Goal: Task Accomplishment & Management: Manage account settings

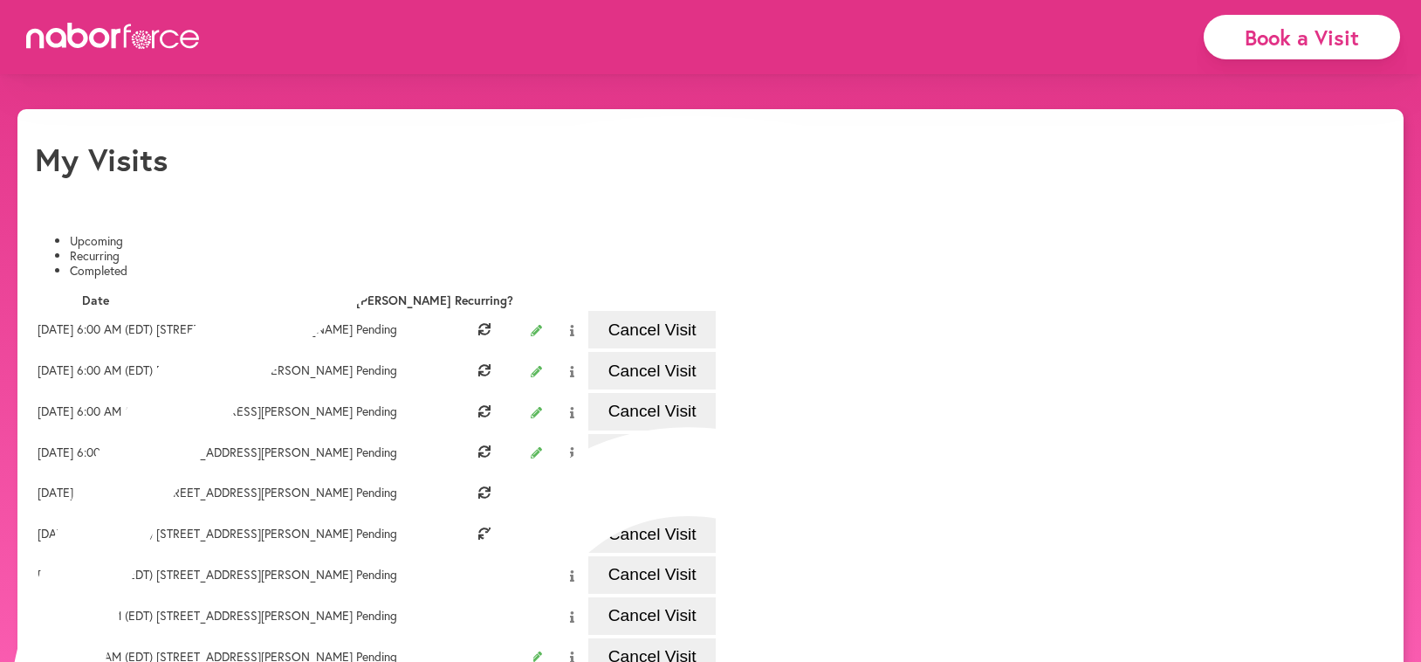
scroll to position [2, 0]
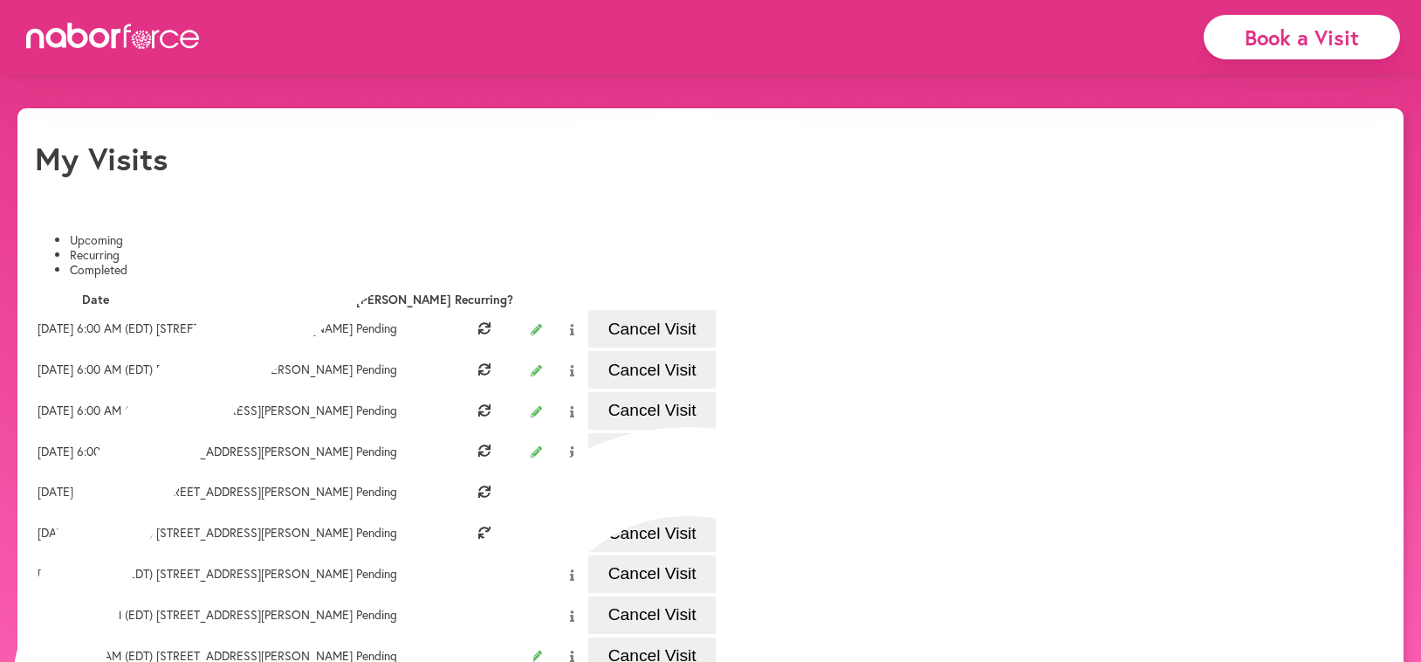
click at [716, 337] on button "Cancel Visit" at bounding box center [651, 329] width 127 height 38
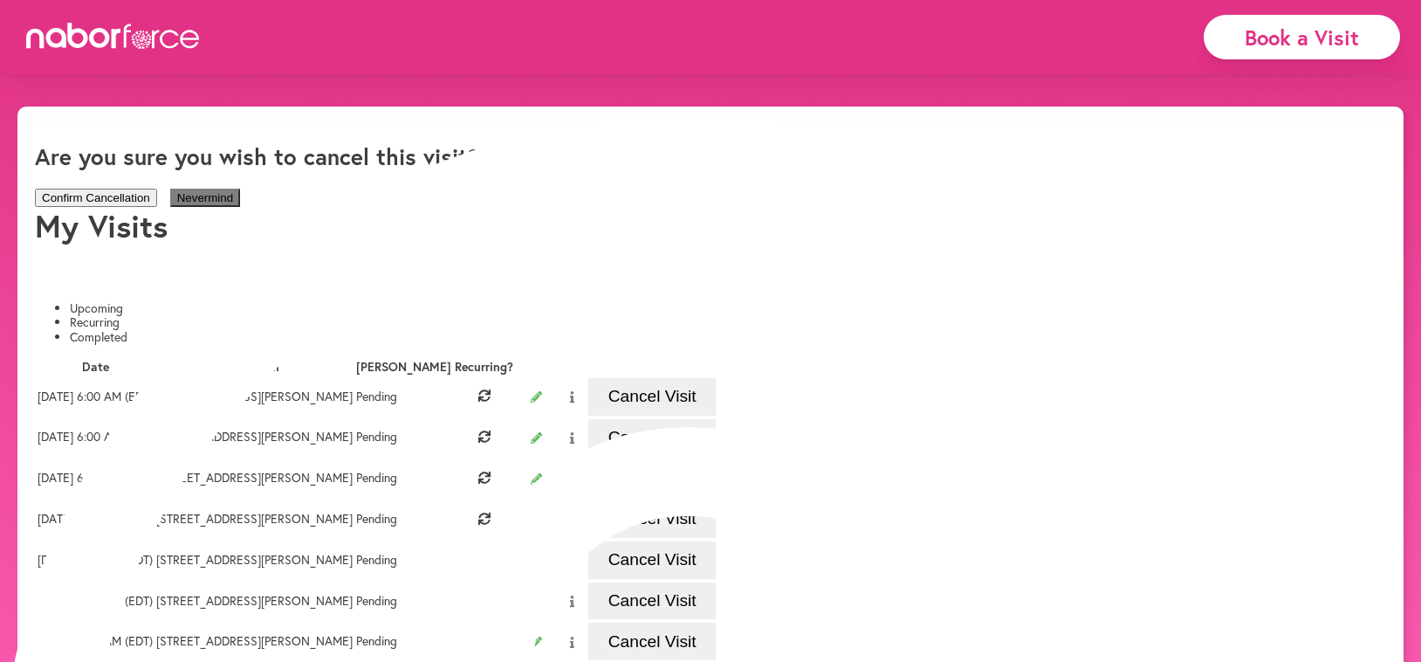
scroll to position [1, 0]
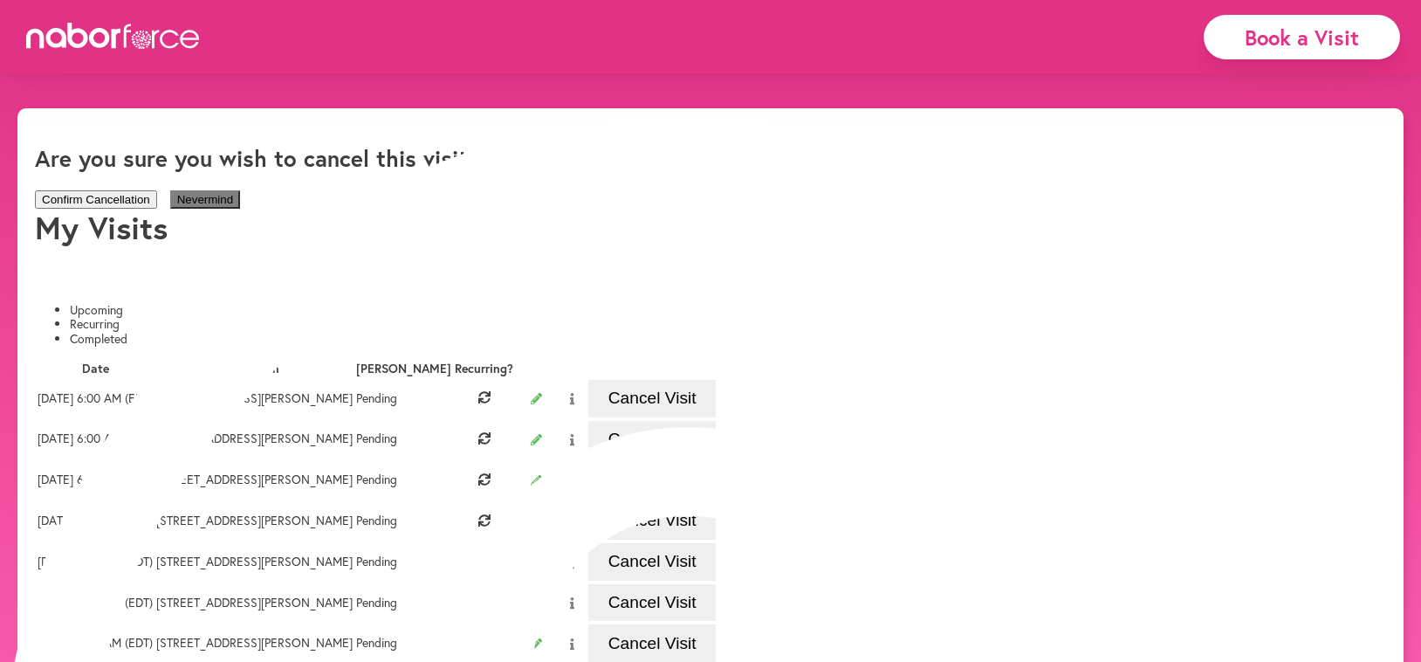
click at [157, 190] on button "Confirm Cancellation" at bounding box center [96, 199] width 122 height 18
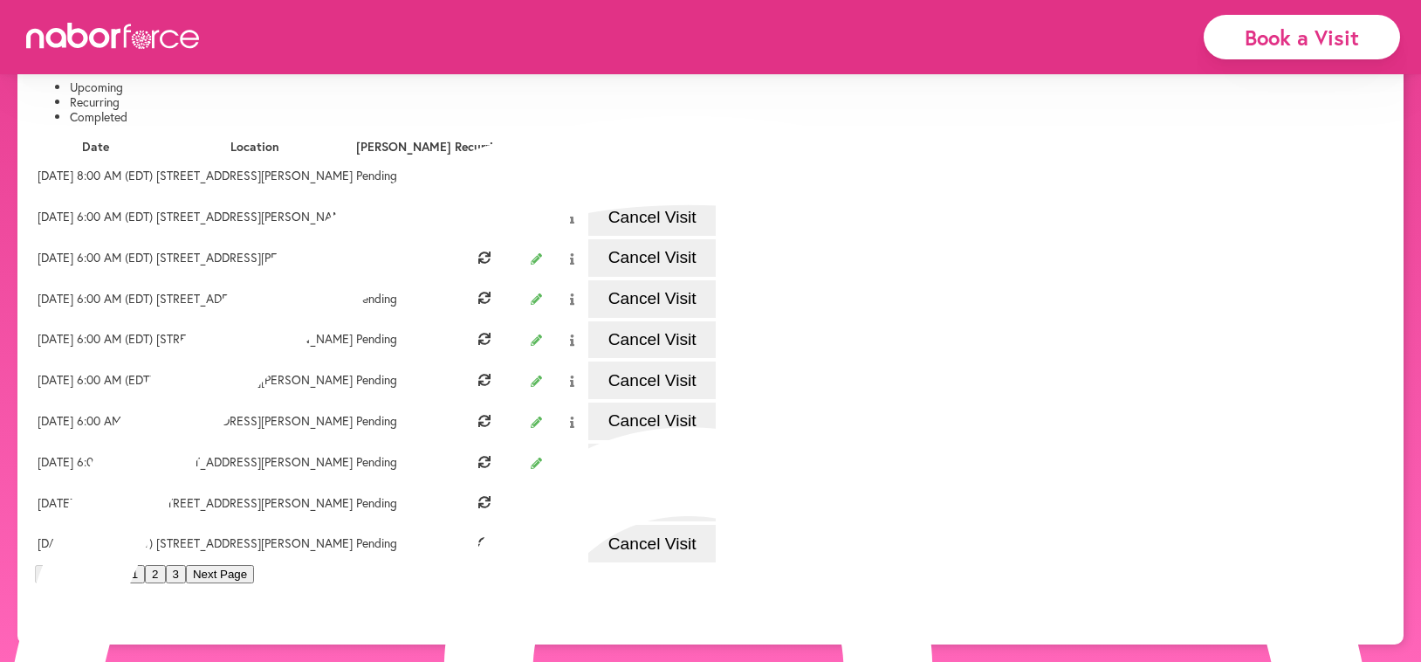
scroll to position [526, 0]
click at [154, 524] on td "[DATE] 6:00 AM (EDT)" at bounding box center [95, 543] width 117 height 39
click at [716, 525] on button "Cancel Visit" at bounding box center [651, 544] width 127 height 38
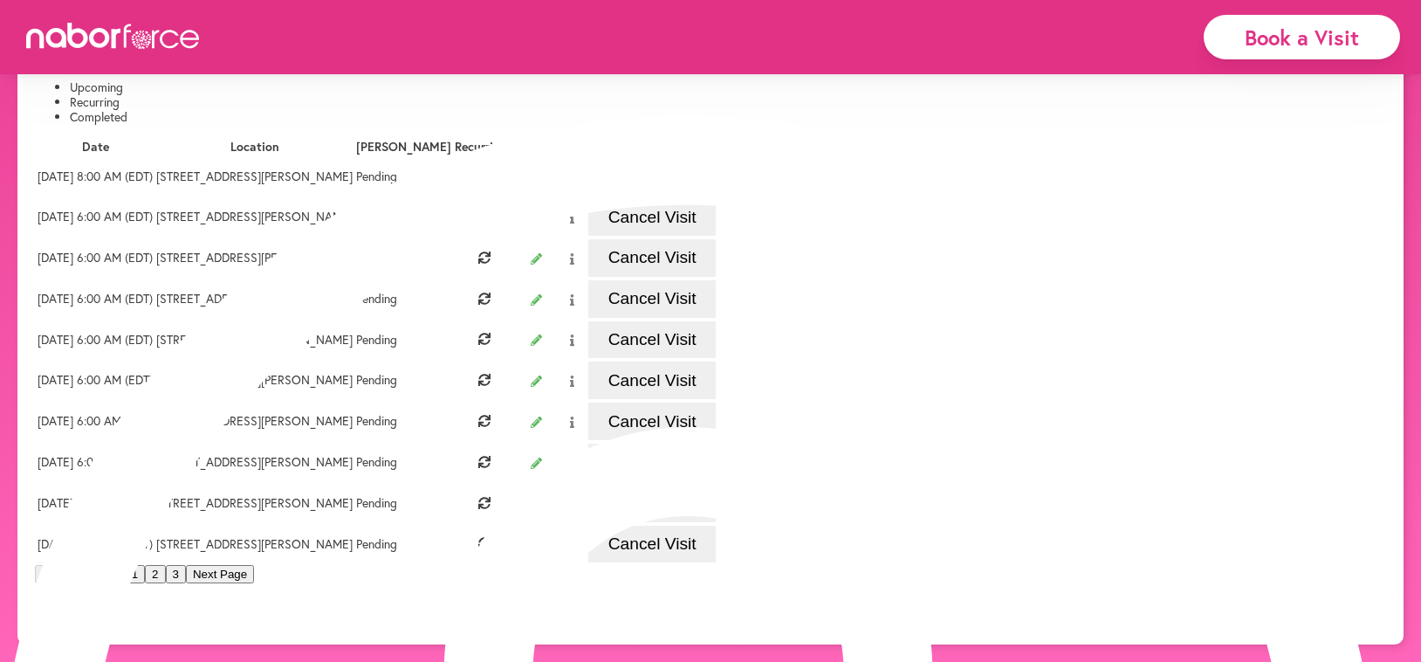
scroll to position [127, 0]
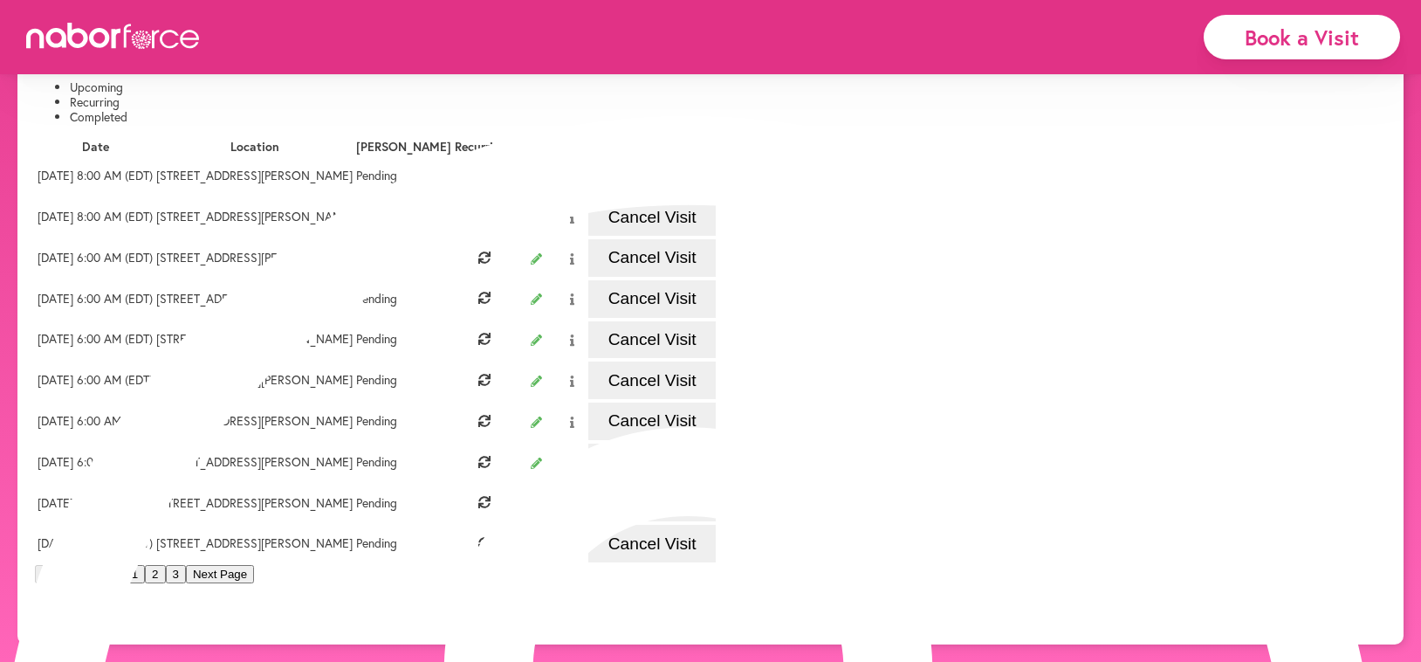
scroll to position [403, 0]
click at [716, 562] on button "Cancel Visit" at bounding box center [651, 544] width 127 height 38
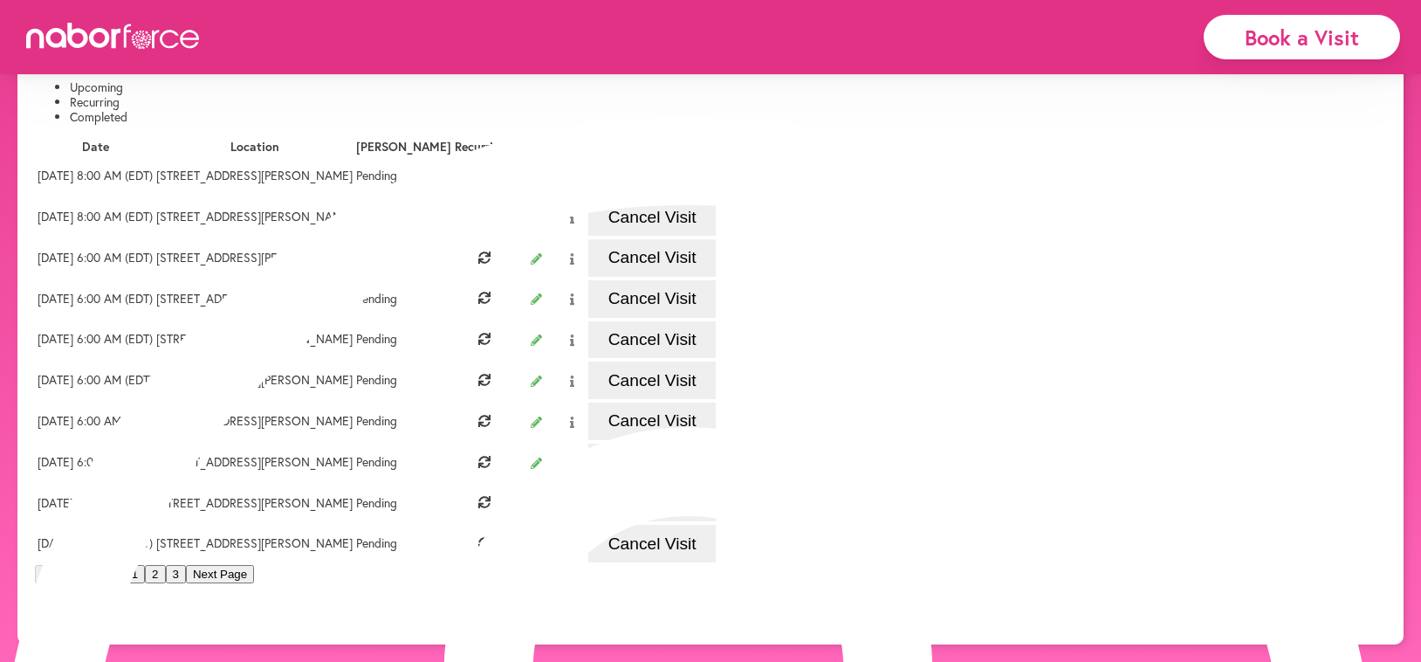
scroll to position [526, 0]
click at [716, 525] on button "Cancel Visit" at bounding box center [651, 544] width 127 height 38
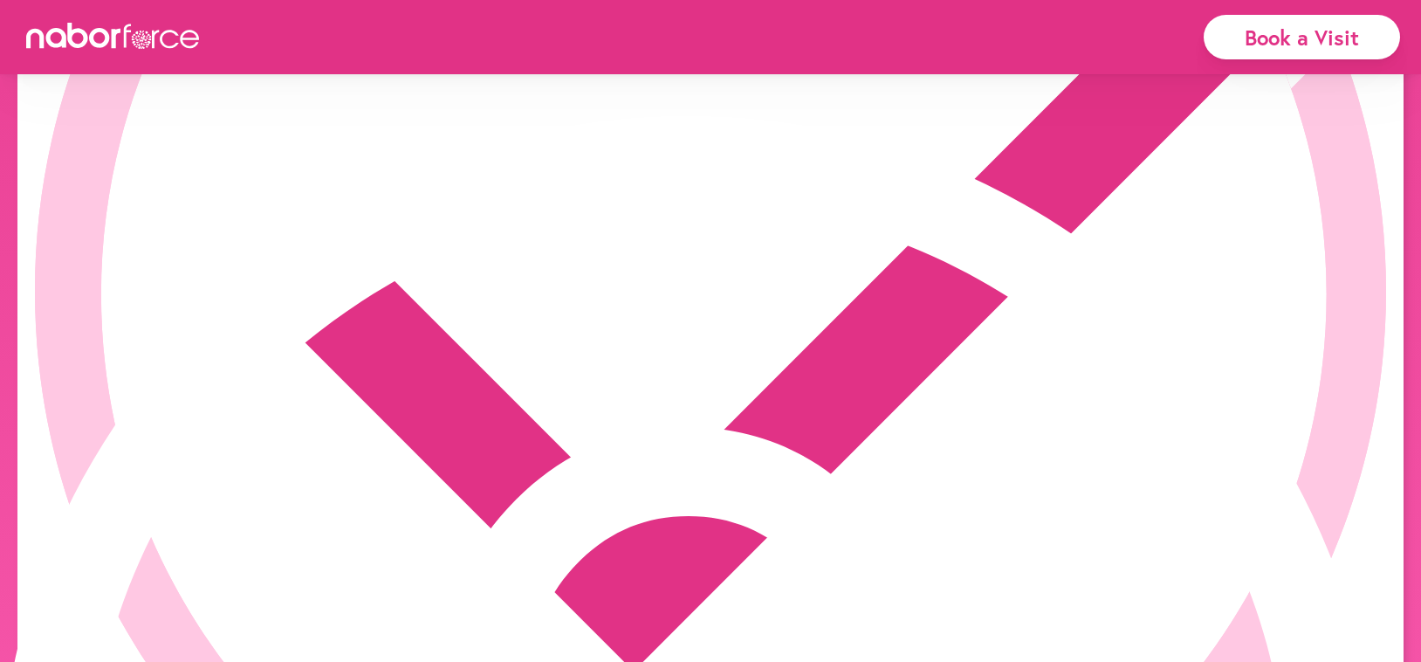
scroll to position [127, 0]
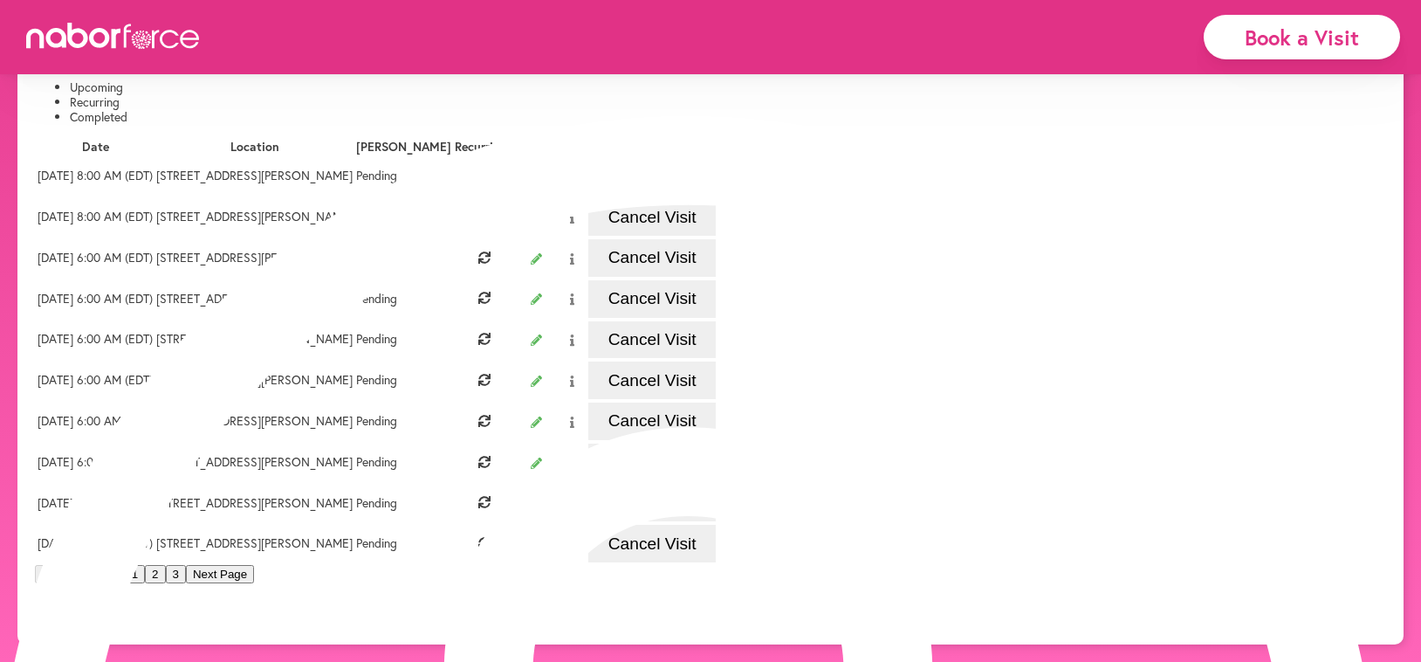
scroll to position [526, 0]
click at [716, 525] on button "Cancel Visit" at bounding box center [651, 544] width 127 height 38
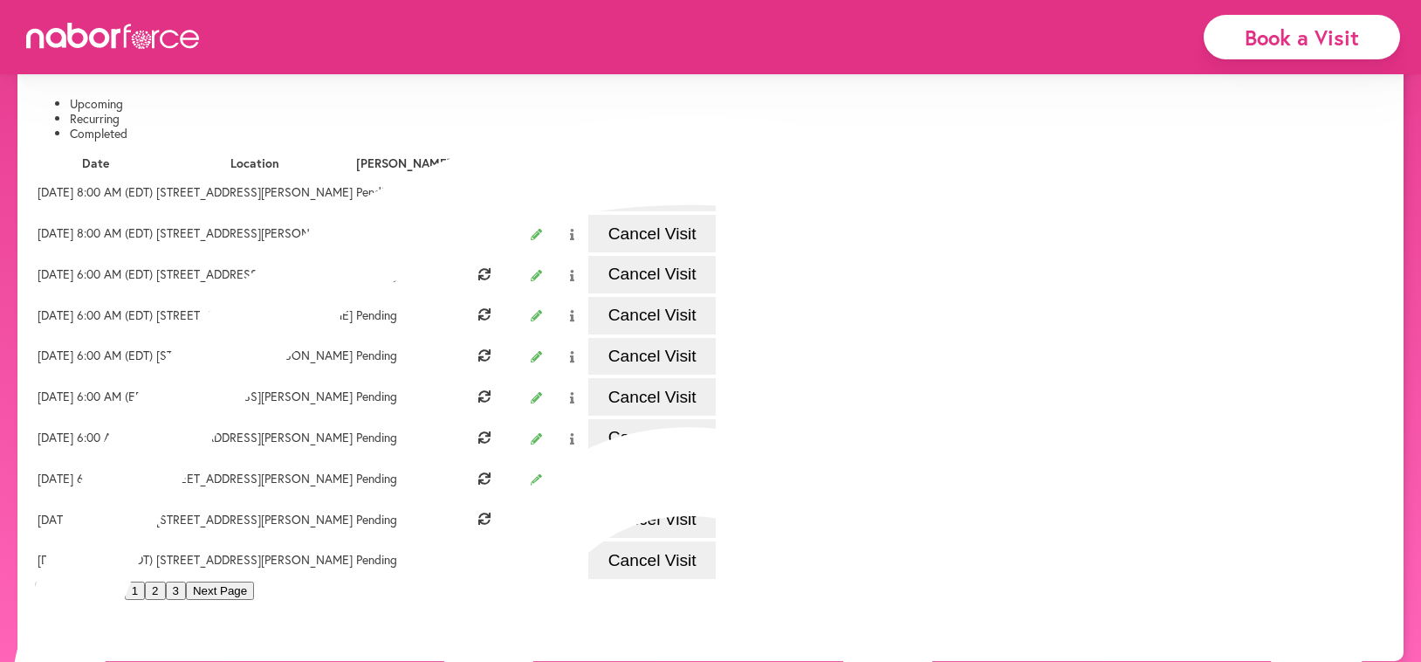
scroll to position [173, 0]
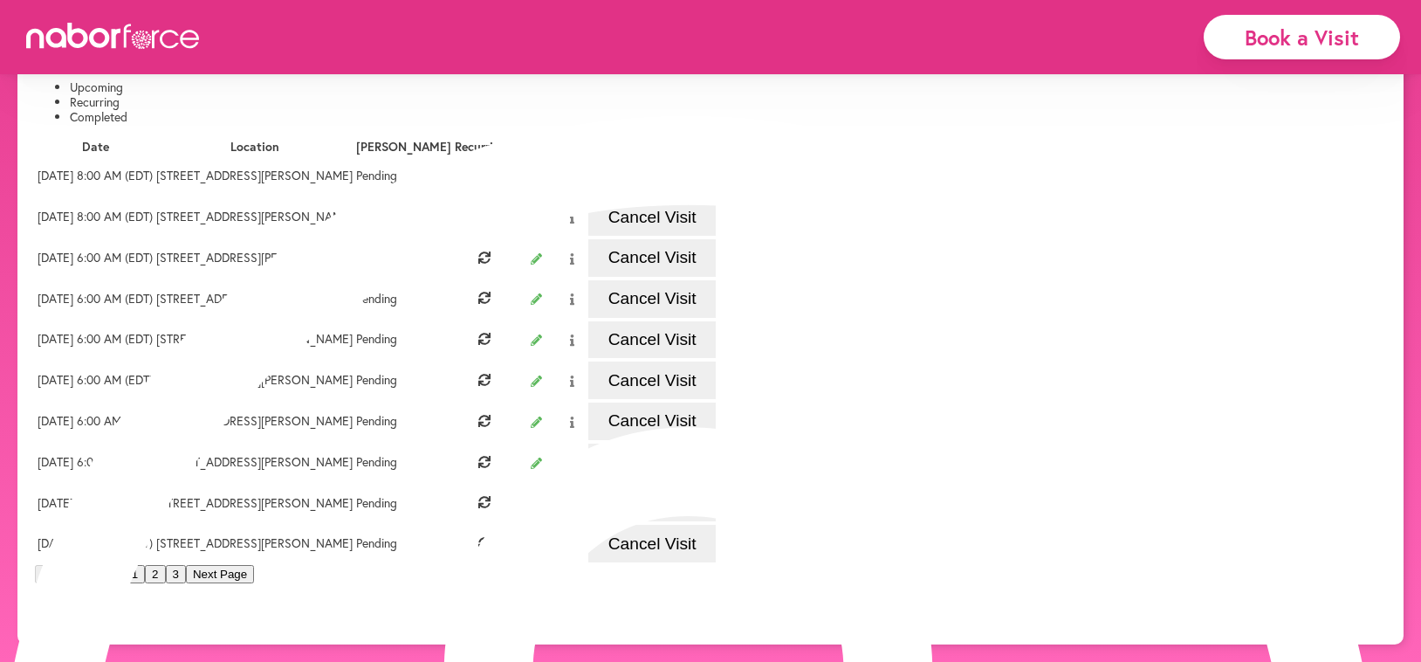
click at [716, 277] on button "Cancel Visit" at bounding box center [651, 258] width 127 height 38
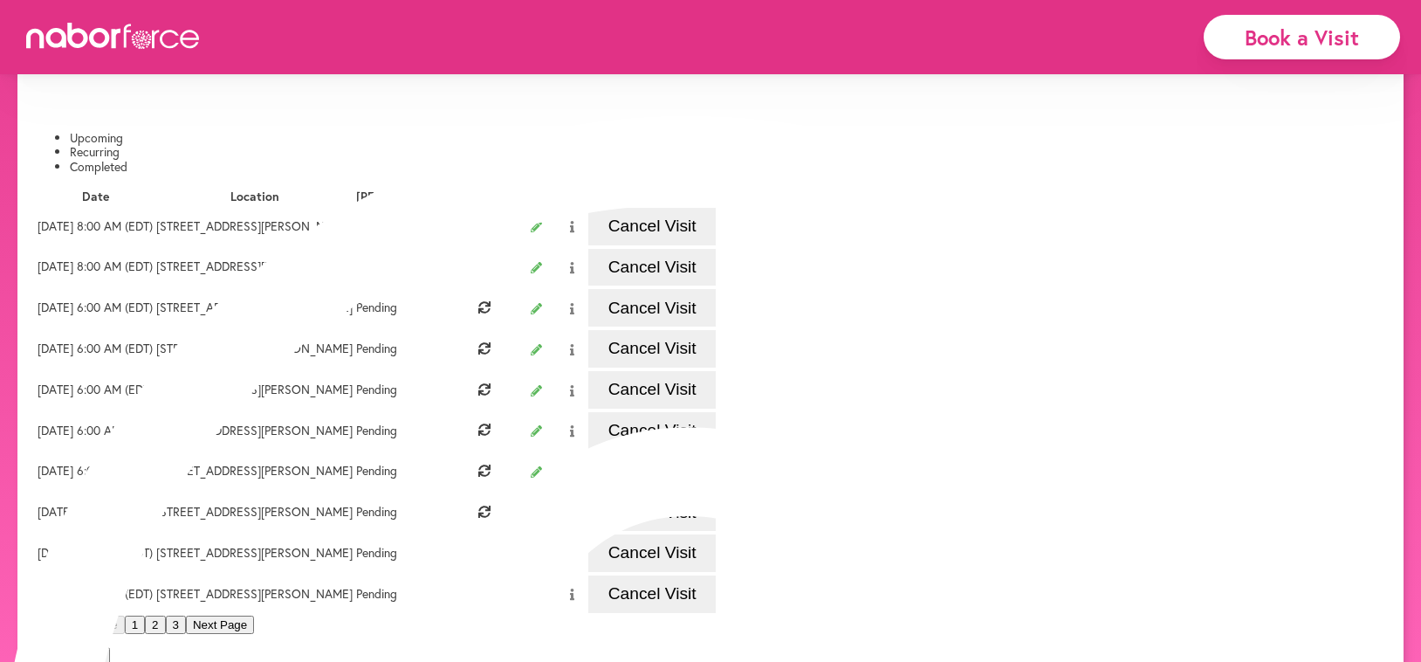
click at [157, 37] on button "Confirm Cancellation" at bounding box center [96, 27] width 122 height 18
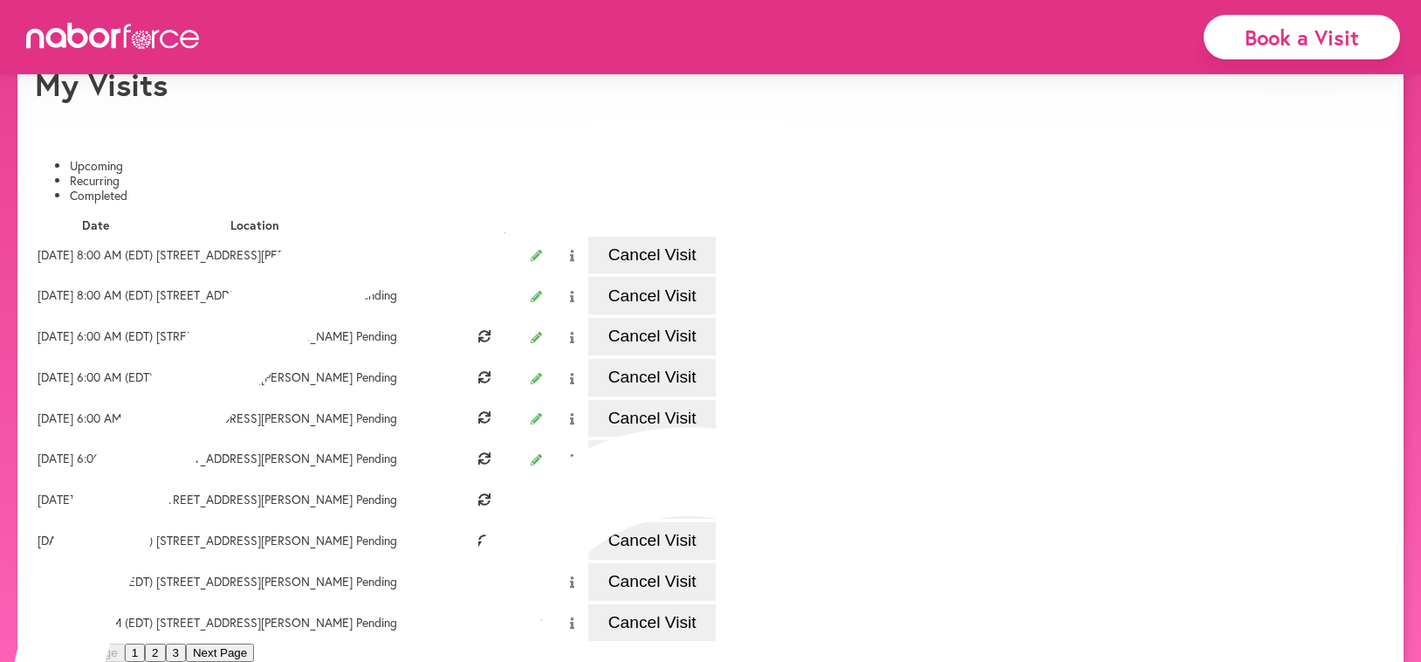
scroll to position [127, 0]
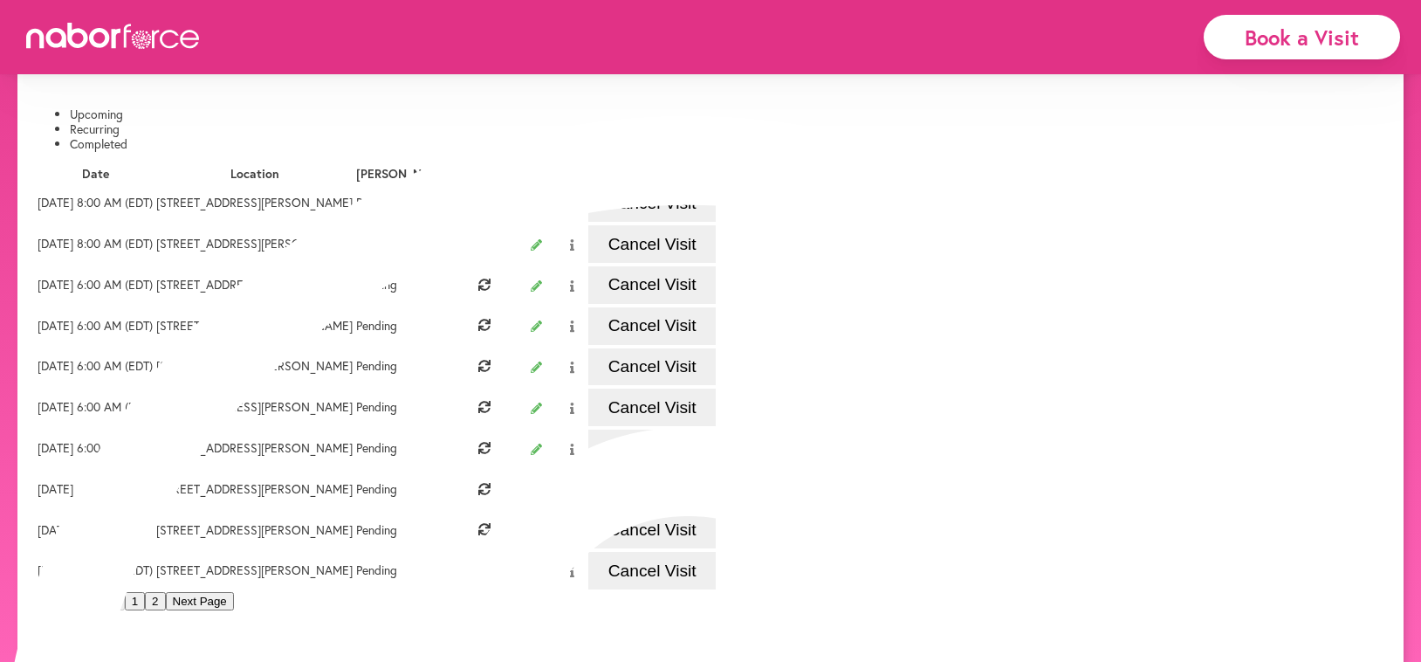
click at [716, 304] on button "Cancel Visit" at bounding box center [651, 285] width 127 height 38
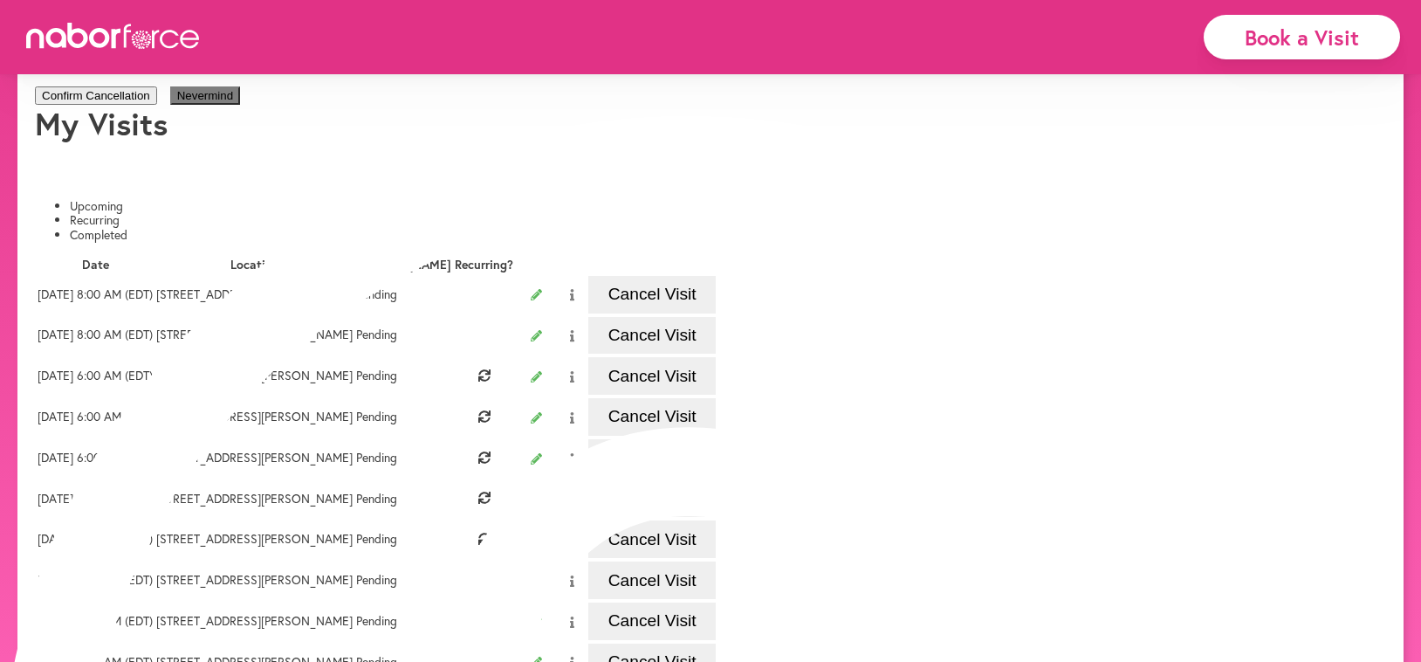
scroll to position [102, 0]
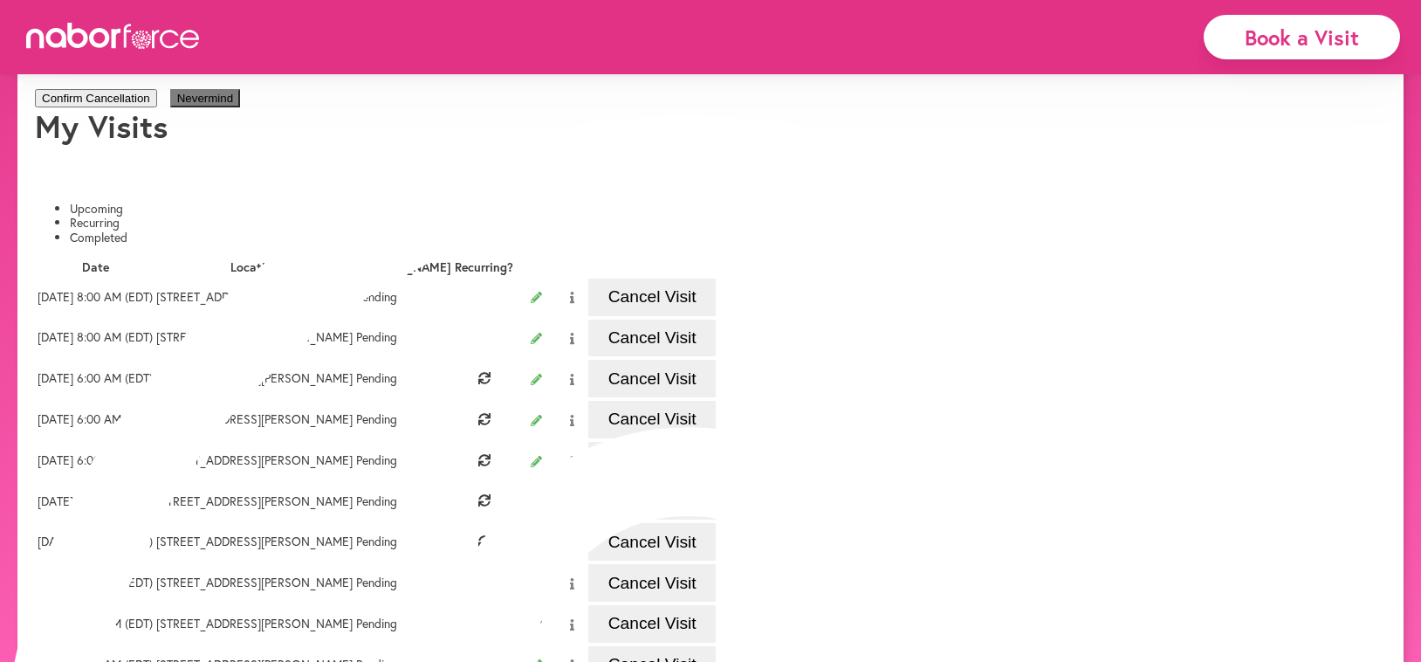
click at [157, 107] on button "Confirm Cancellation" at bounding box center [96, 98] width 122 height 18
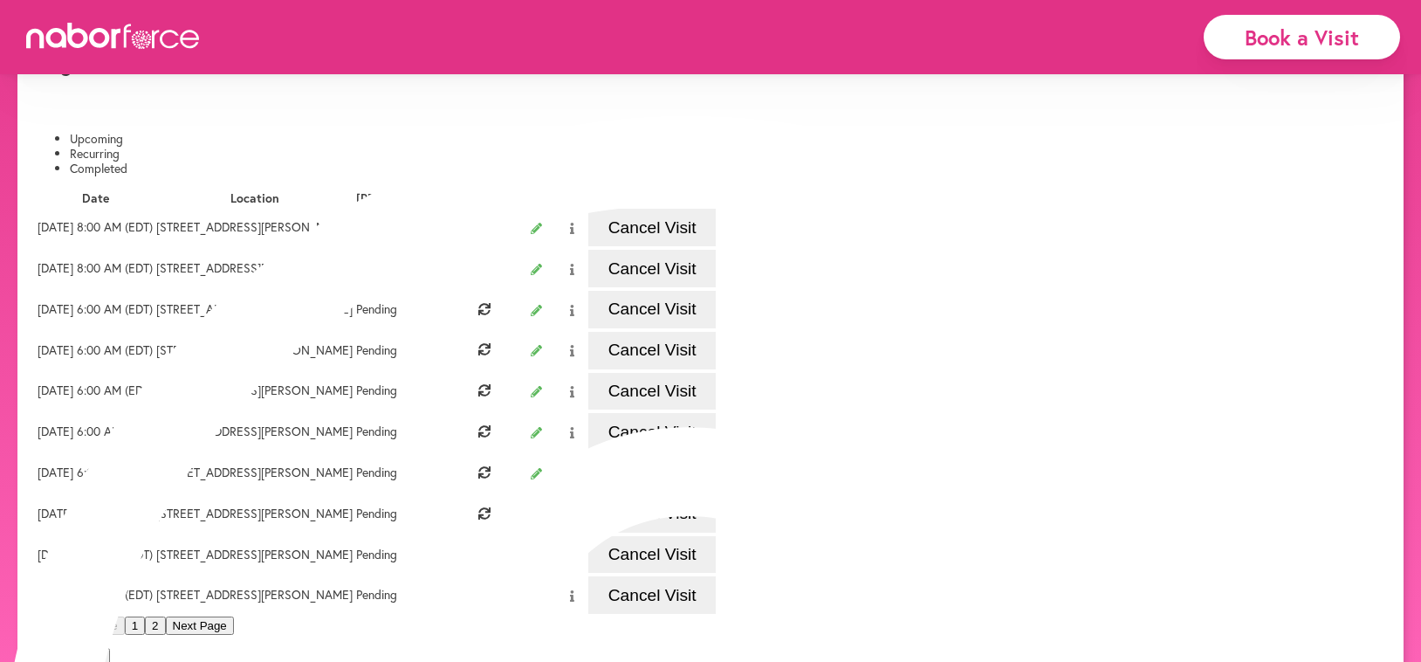
click at [716, 328] on button "Cancel Visit" at bounding box center [651, 310] width 127 height 38
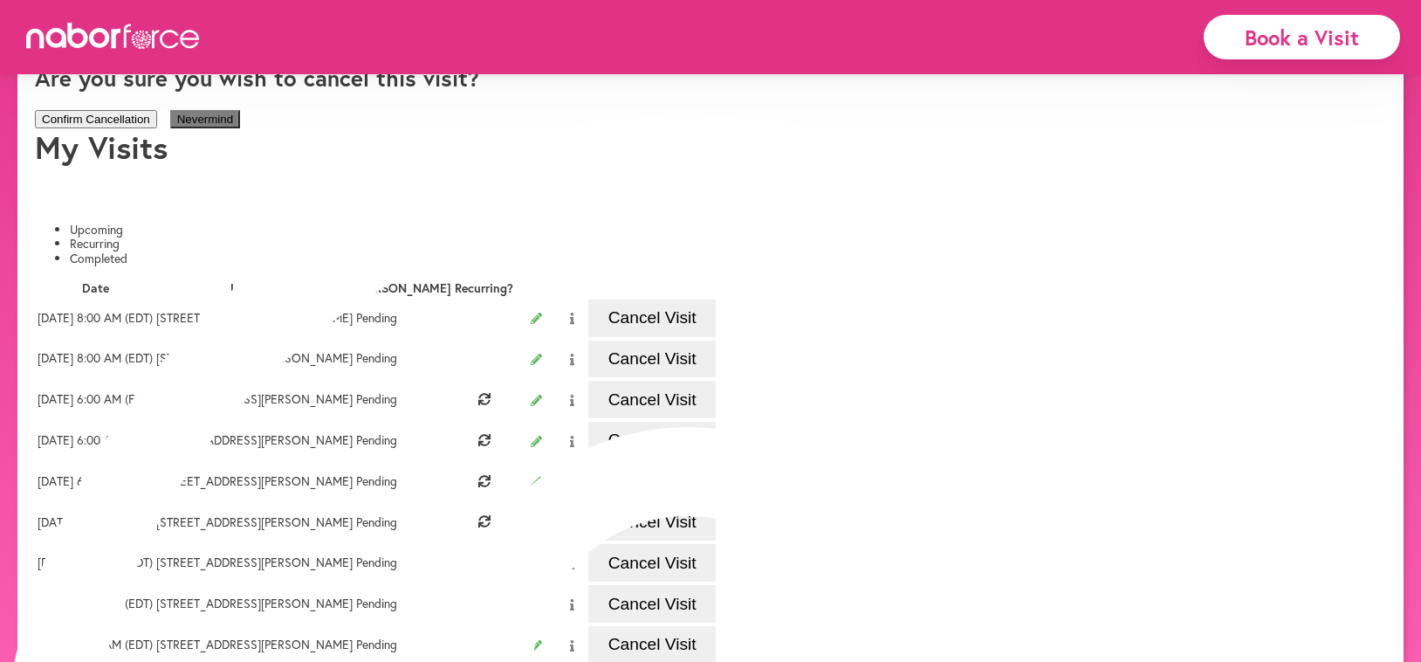
scroll to position [71, 0]
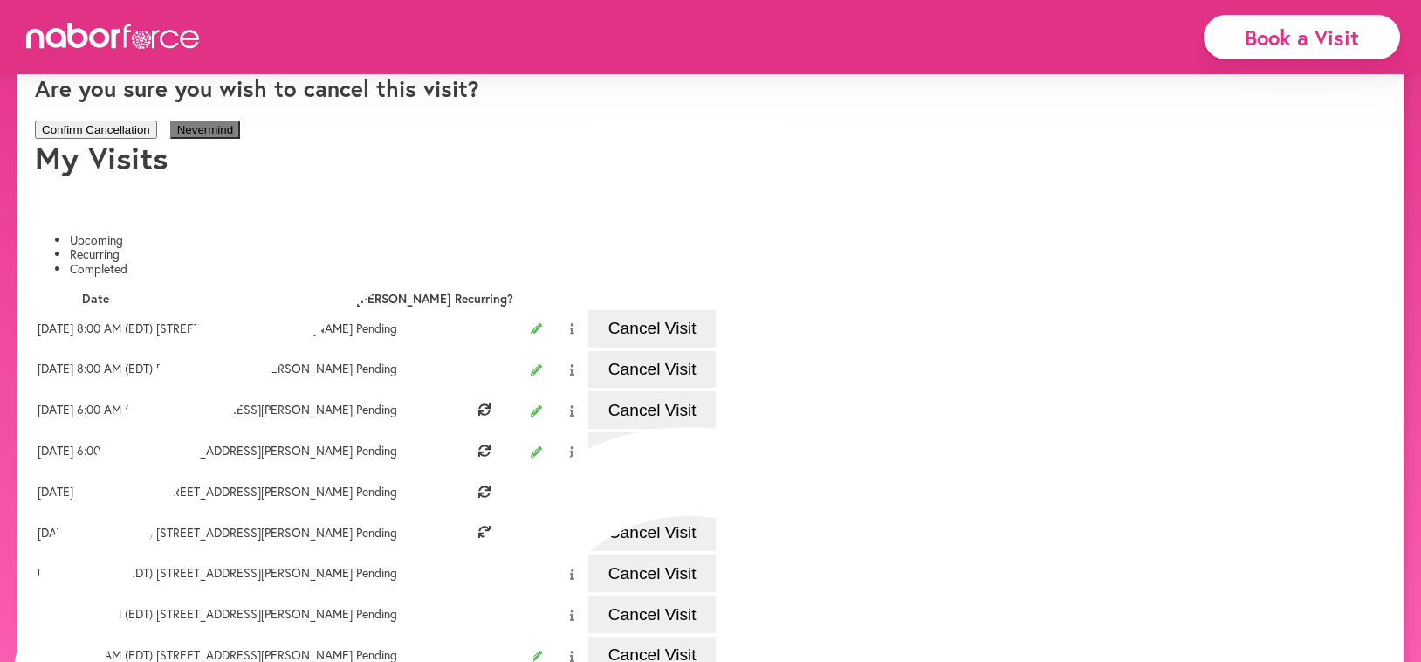
click at [157, 139] on button "Confirm Cancellation" at bounding box center [96, 129] width 122 height 18
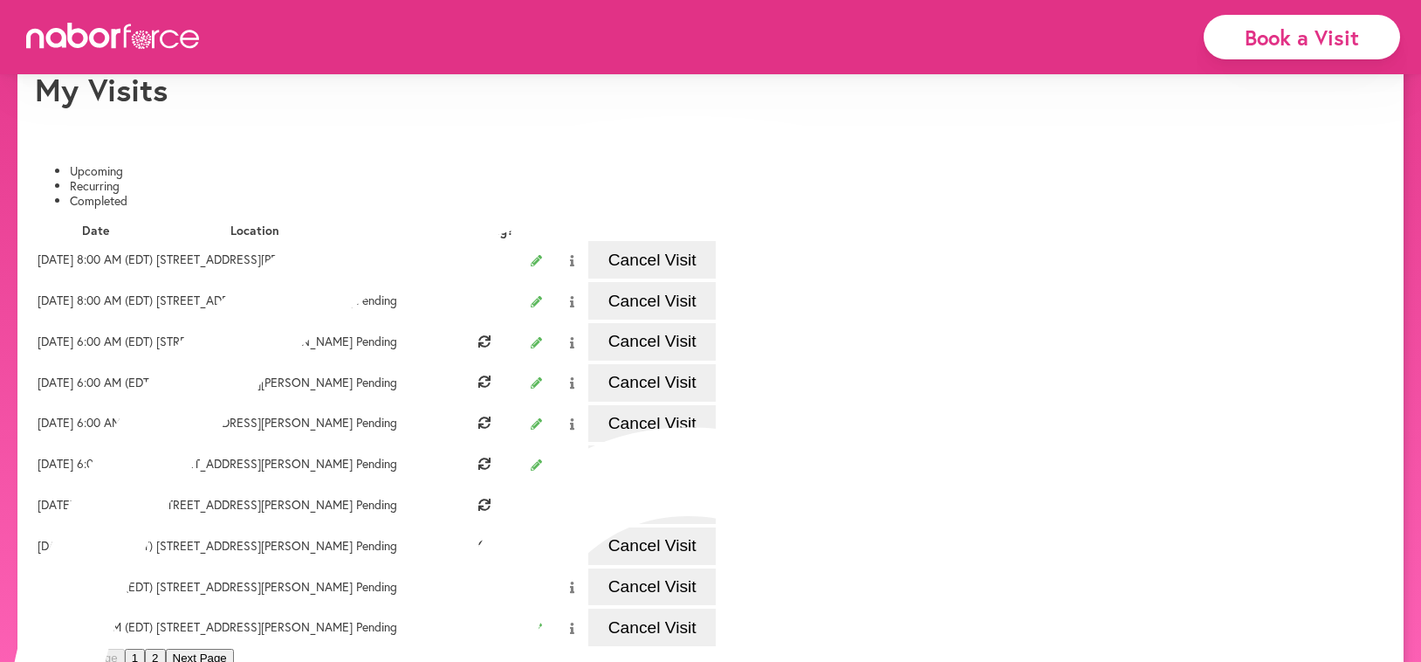
scroll to position [70, 0]
drag, startPoint x: 1301, startPoint y: 419, endPoint x: 1099, endPoint y: 425, distance: 201.8
click at [716, 362] on button "Cancel Visit" at bounding box center [651, 344] width 127 height 38
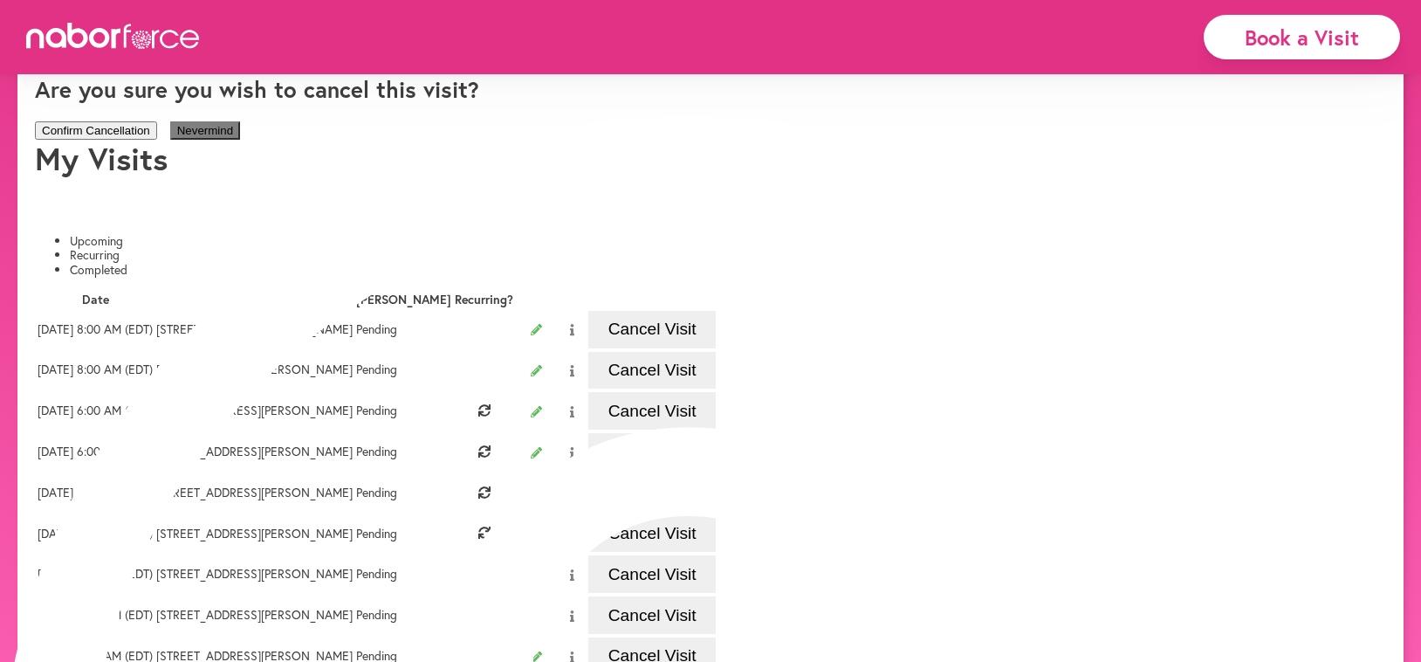
click at [157, 140] on button "Confirm Cancellation" at bounding box center [96, 130] width 122 height 18
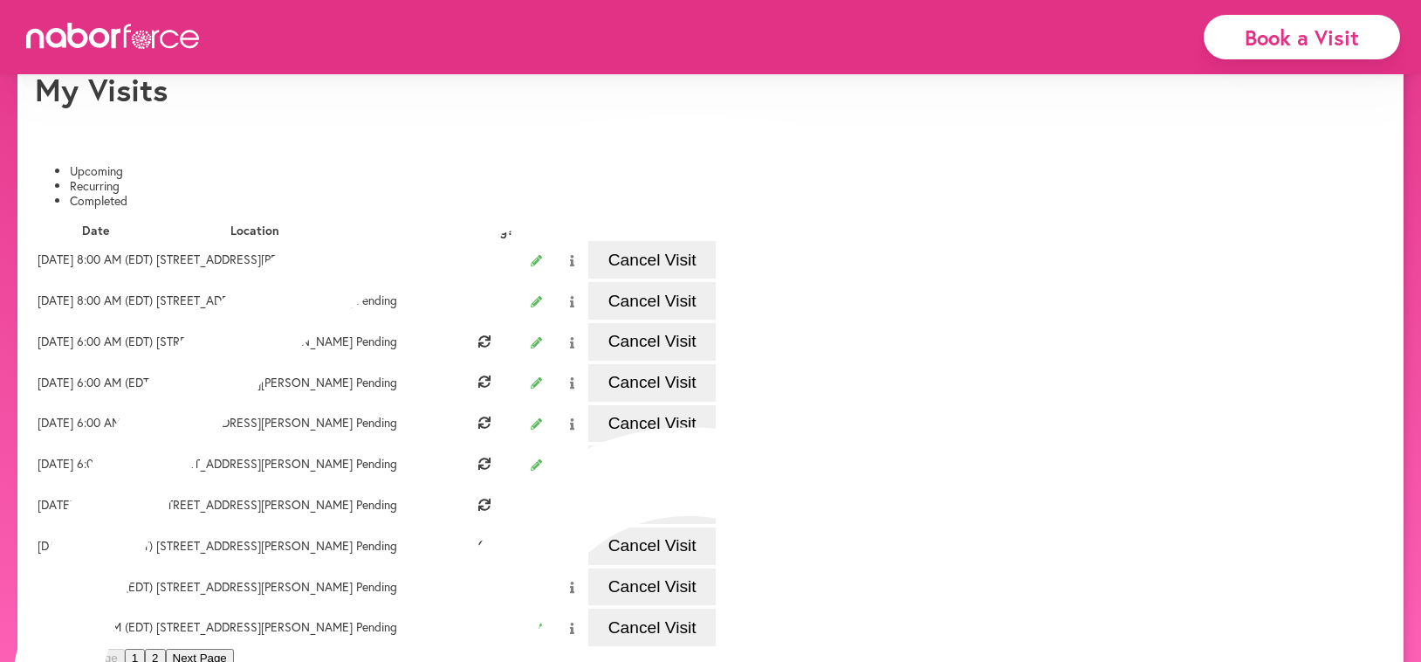
click at [716, 361] on button "Cancel Visit" at bounding box center [651, 342] width 127 height 38
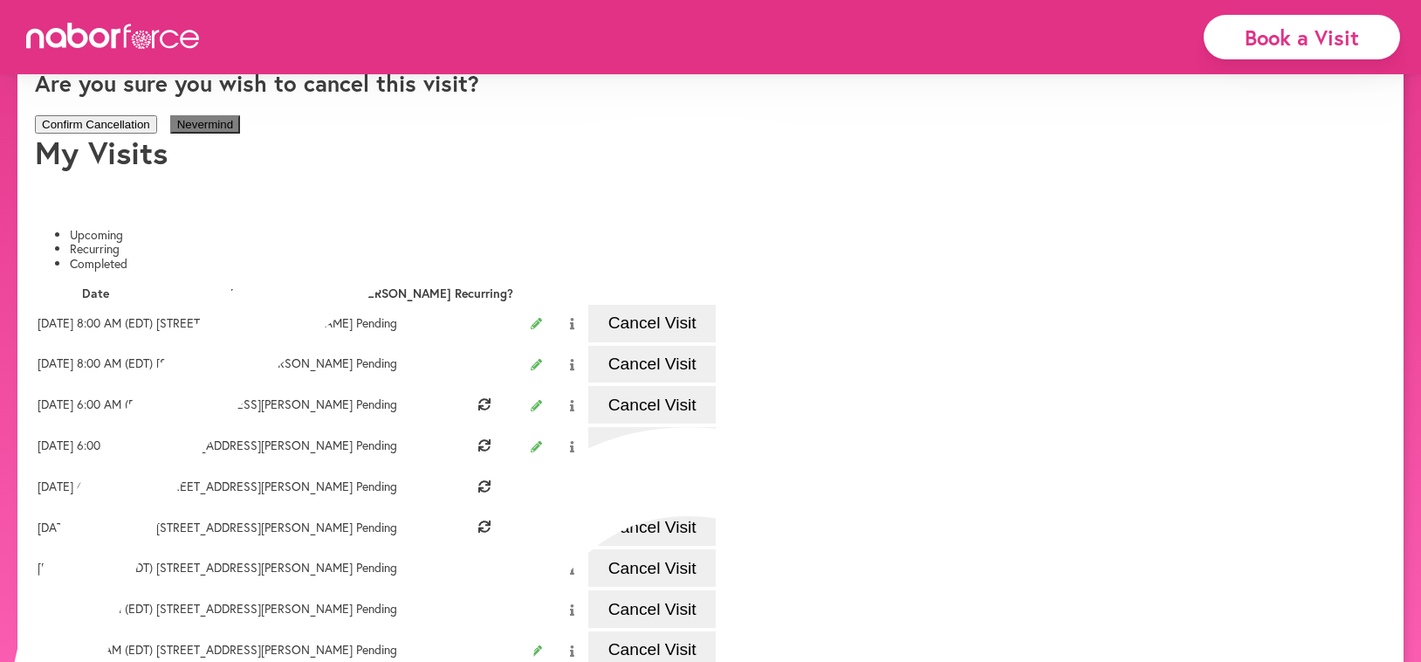
click at [157, 134] on button "Confirm Cancellation" at bounding box center [96, 124] width 122 height 18
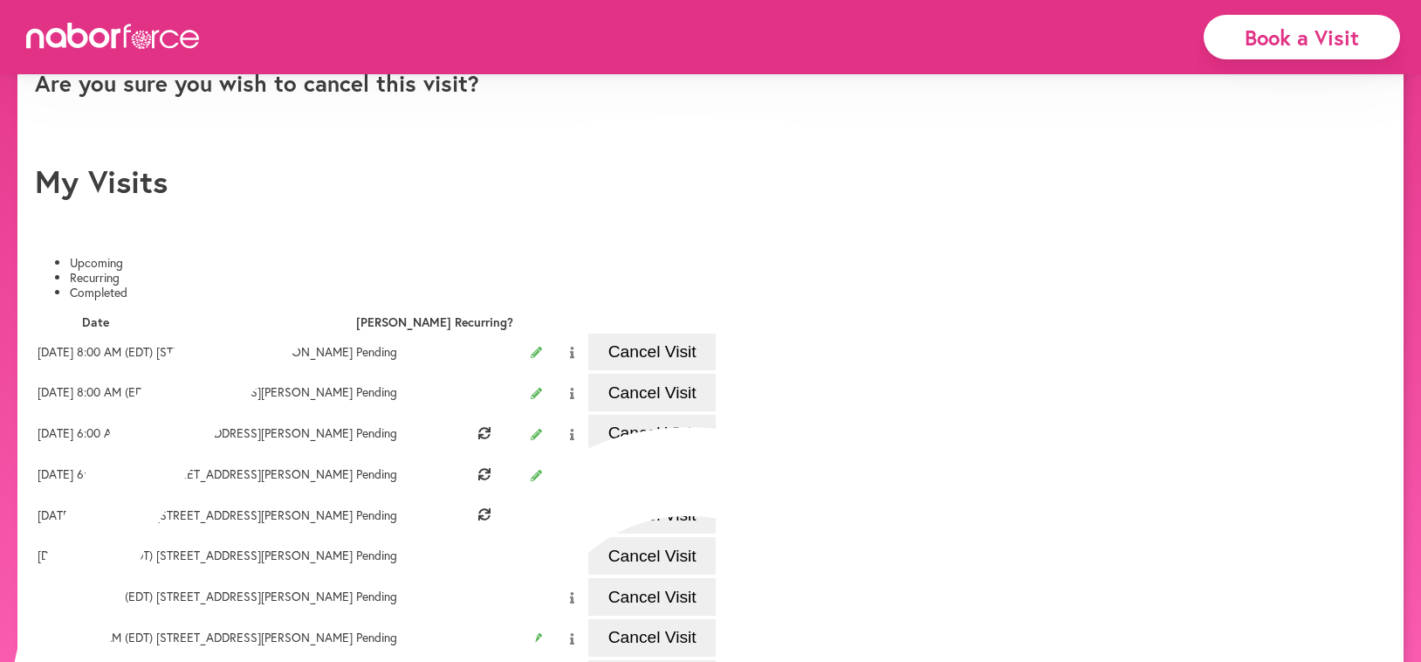
scroll to position [78, 0]
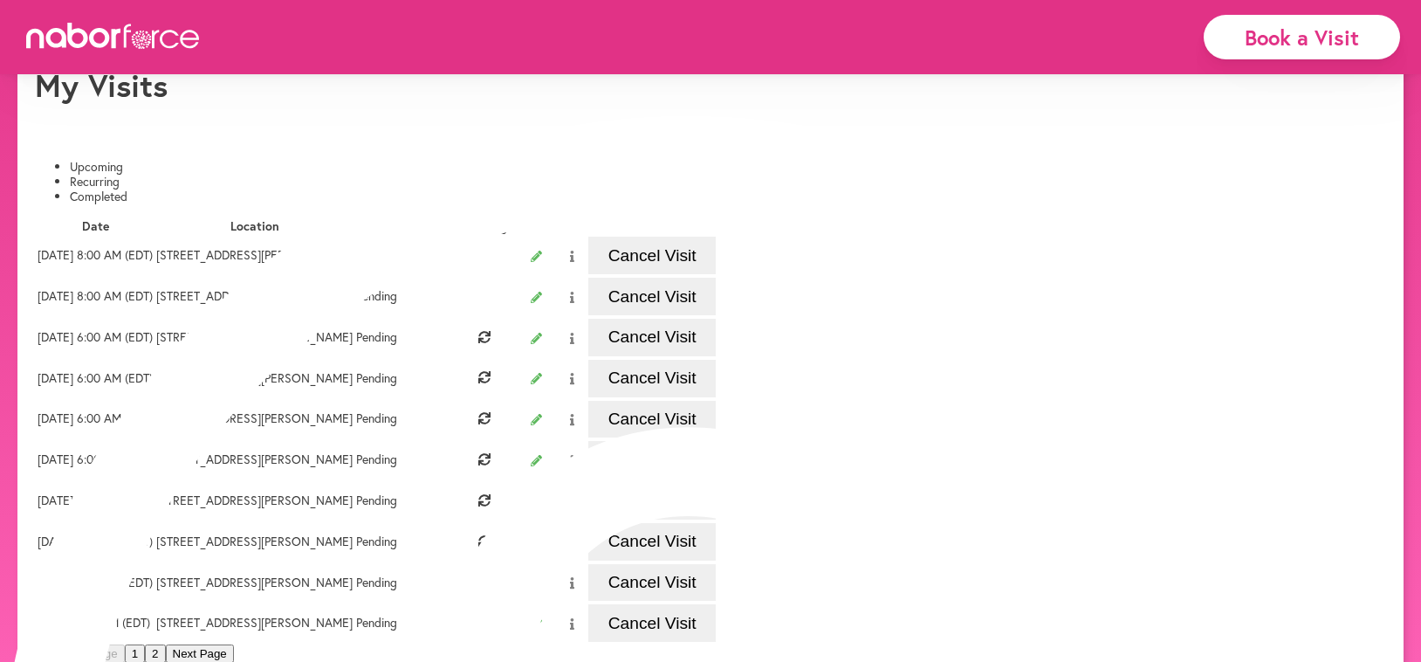
scroll to position [72, 0]
click at [716, 359] on button "Cancel Visit" at bounding box center [651, 340] width 127 height 38
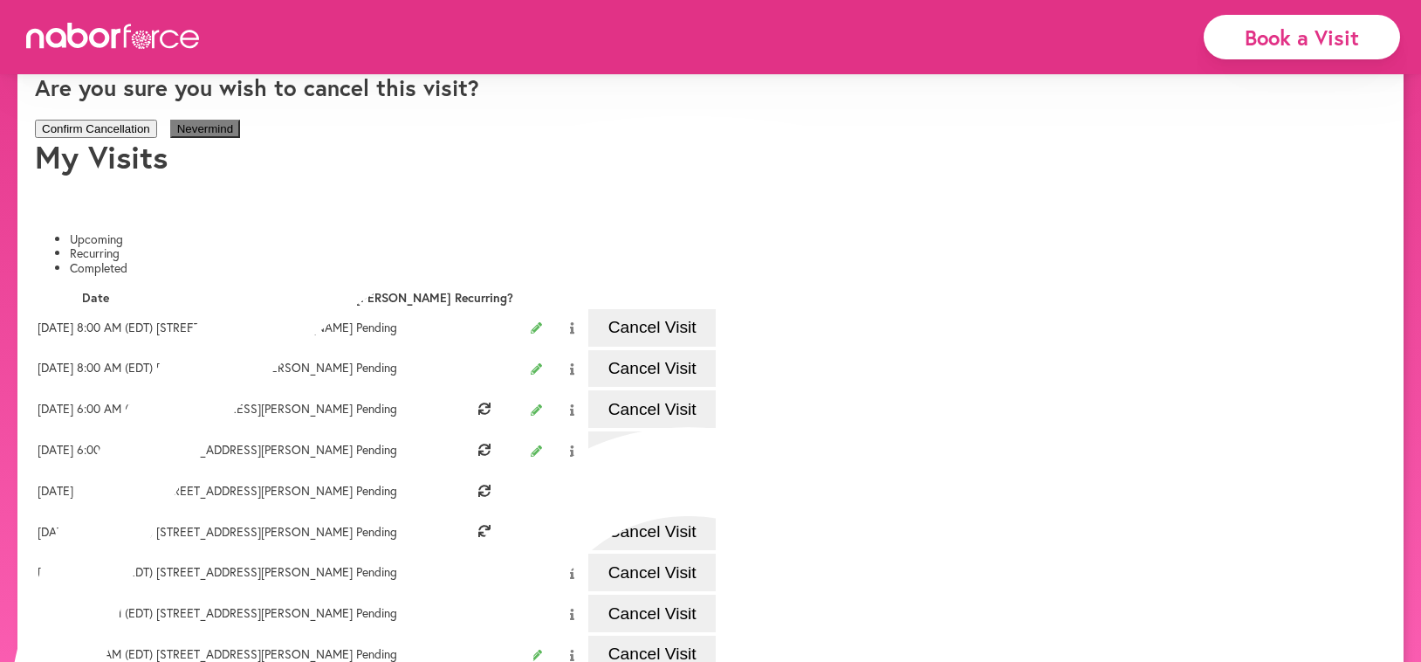
click at [157, 138] on button "Confirm Cancellation" at bounding box center [96, 129] width 122 height 18
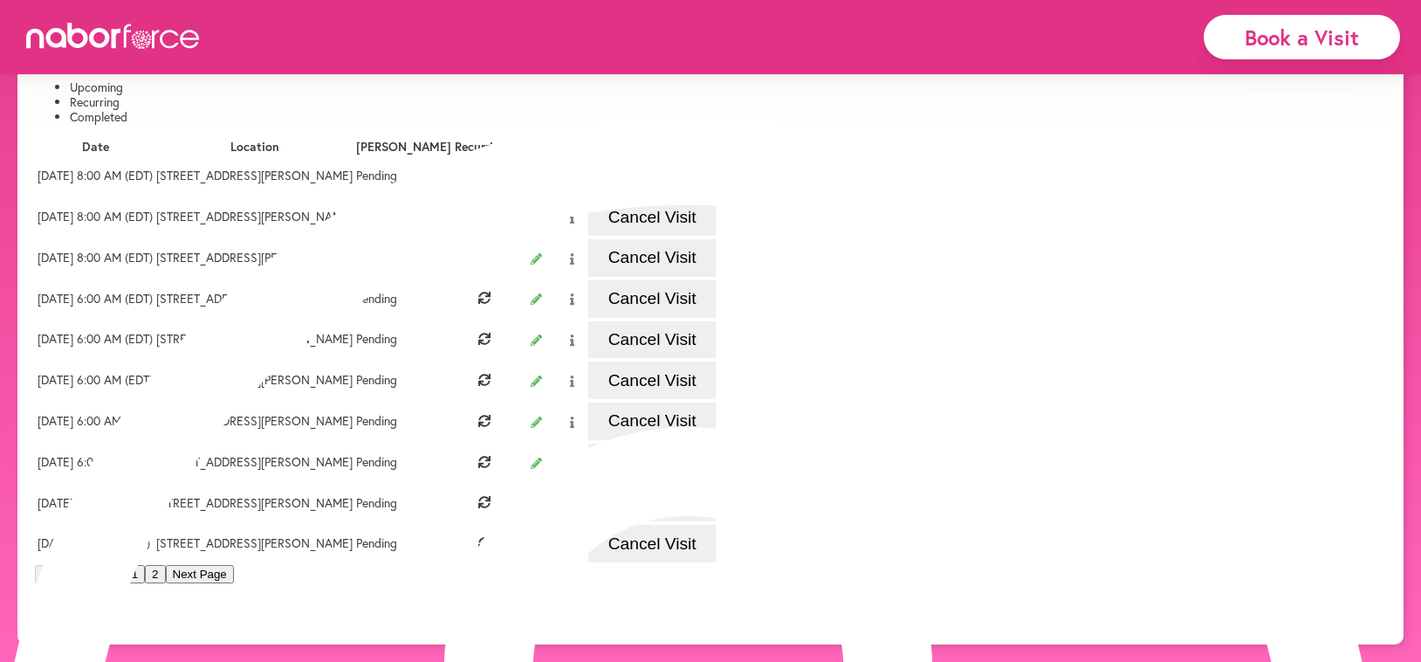
scroll to position [259, 0]
click at [716, 299] on button "Cancel Visit" at bounding box center [651, 299] width 127 height 38
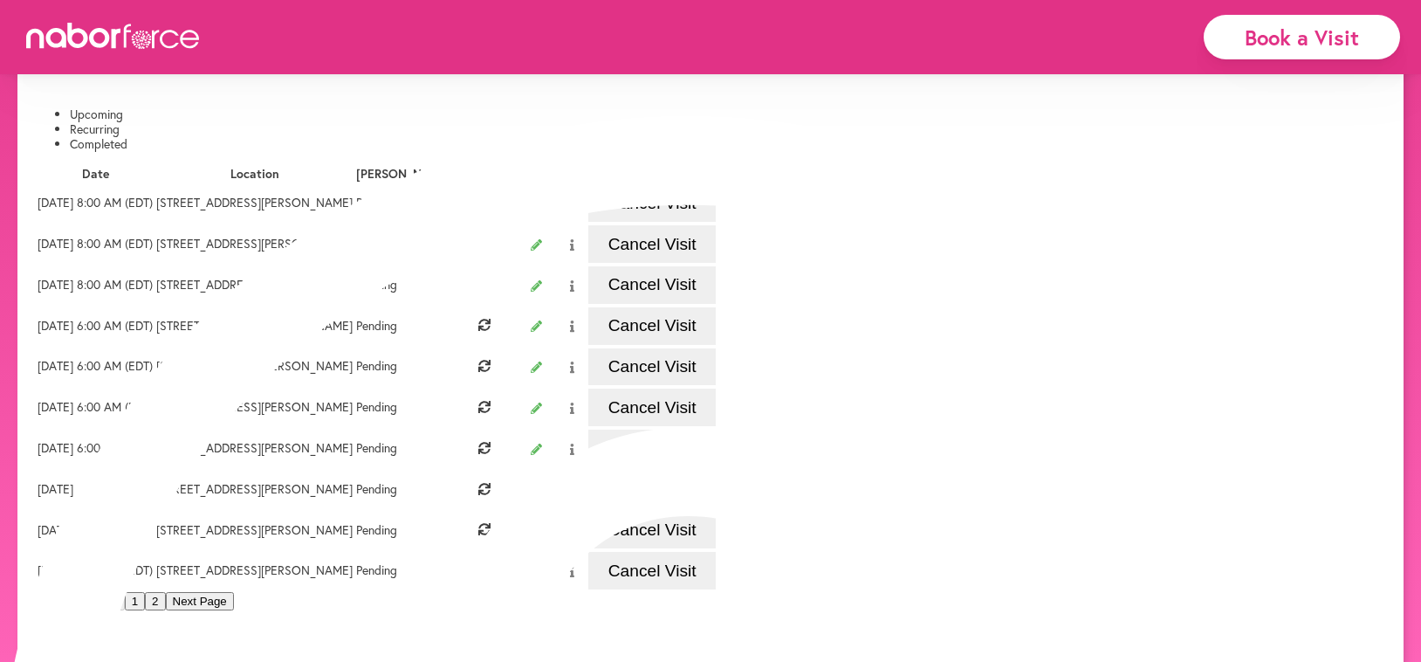
click at [716, 345] on button "Cancel Visit" at bounding box center [651, 326] width 127 height 38
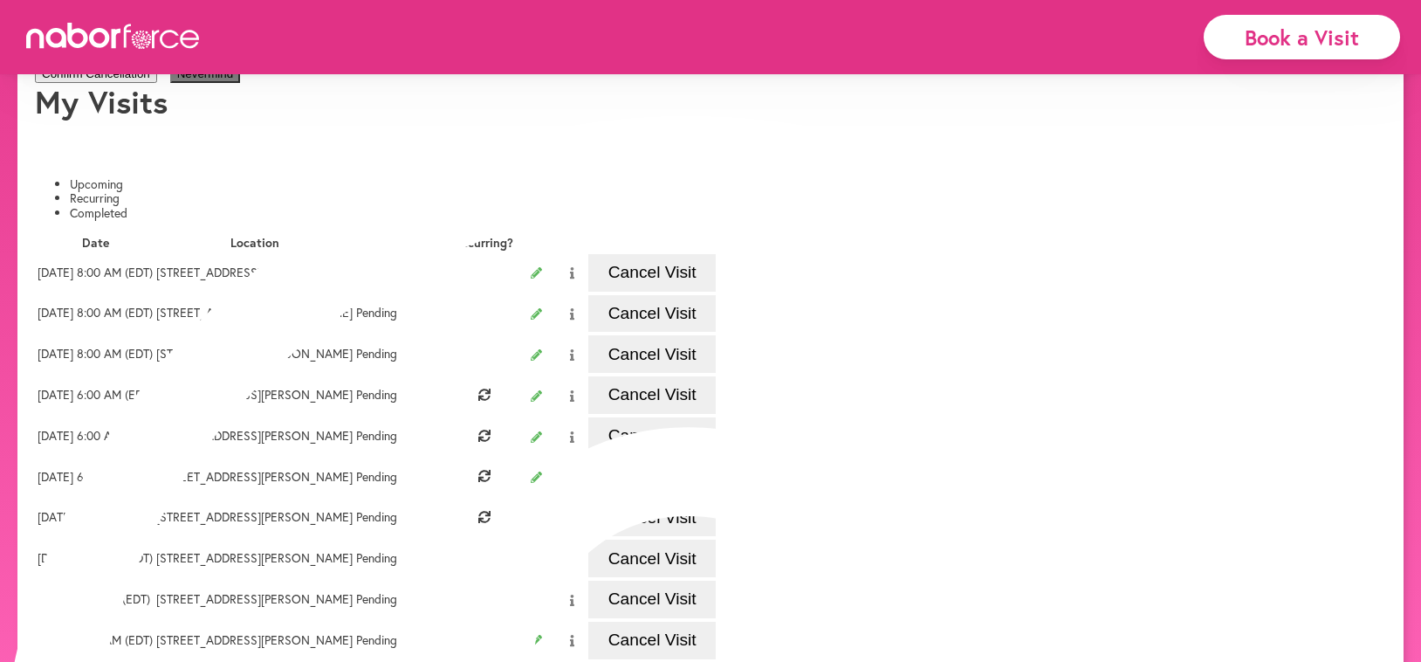
click at [157, 83] on button "Confirm Cancellation" at bounding box center [96, 74] width 122 height 18
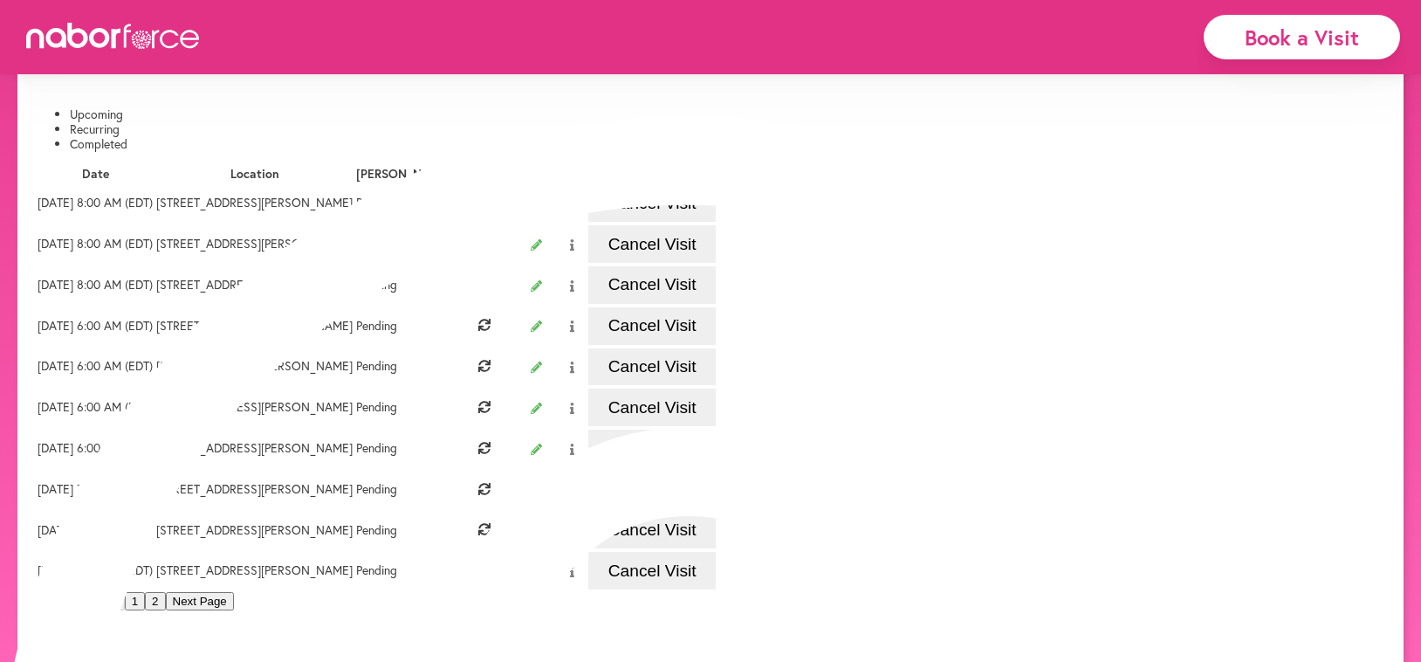
click at [716, 345] on button "Cancel Visit" at bounding box center [651, 326] width 127 height 38
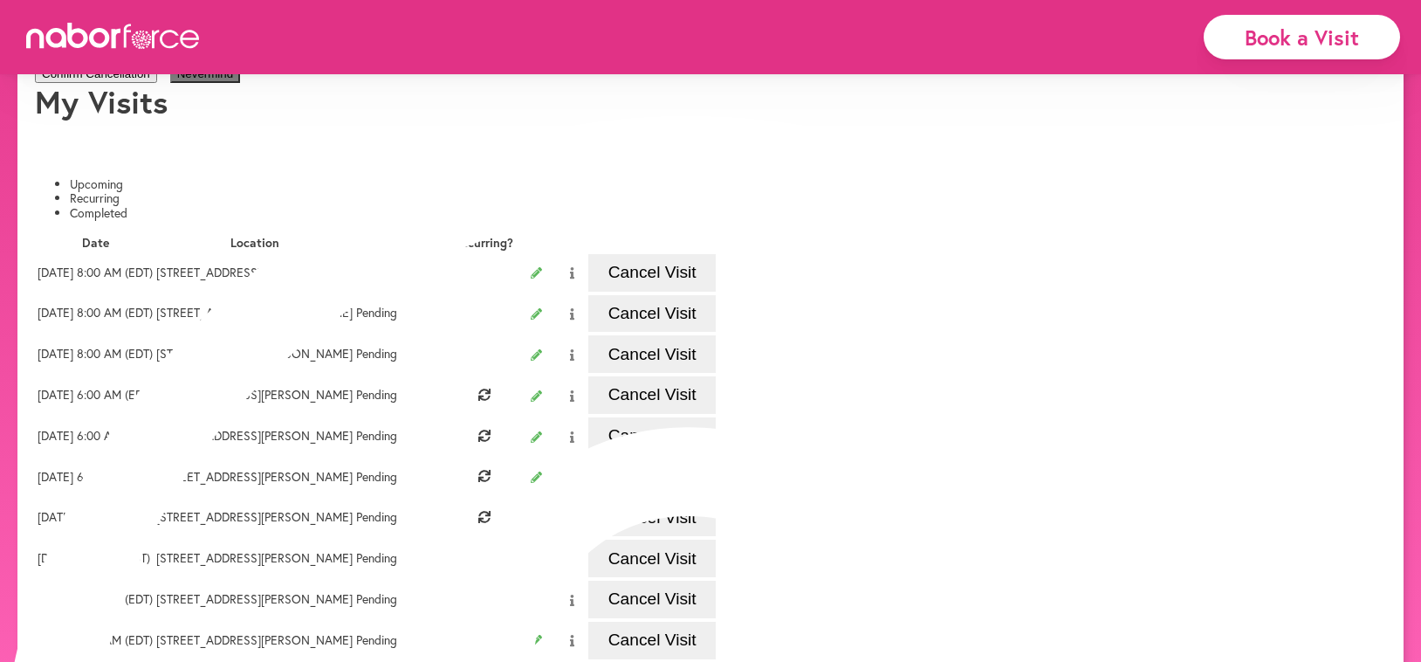
click at [157, 83] on button "Confirm Cancellation" at bounding box center [96, 74] width 122 height 18
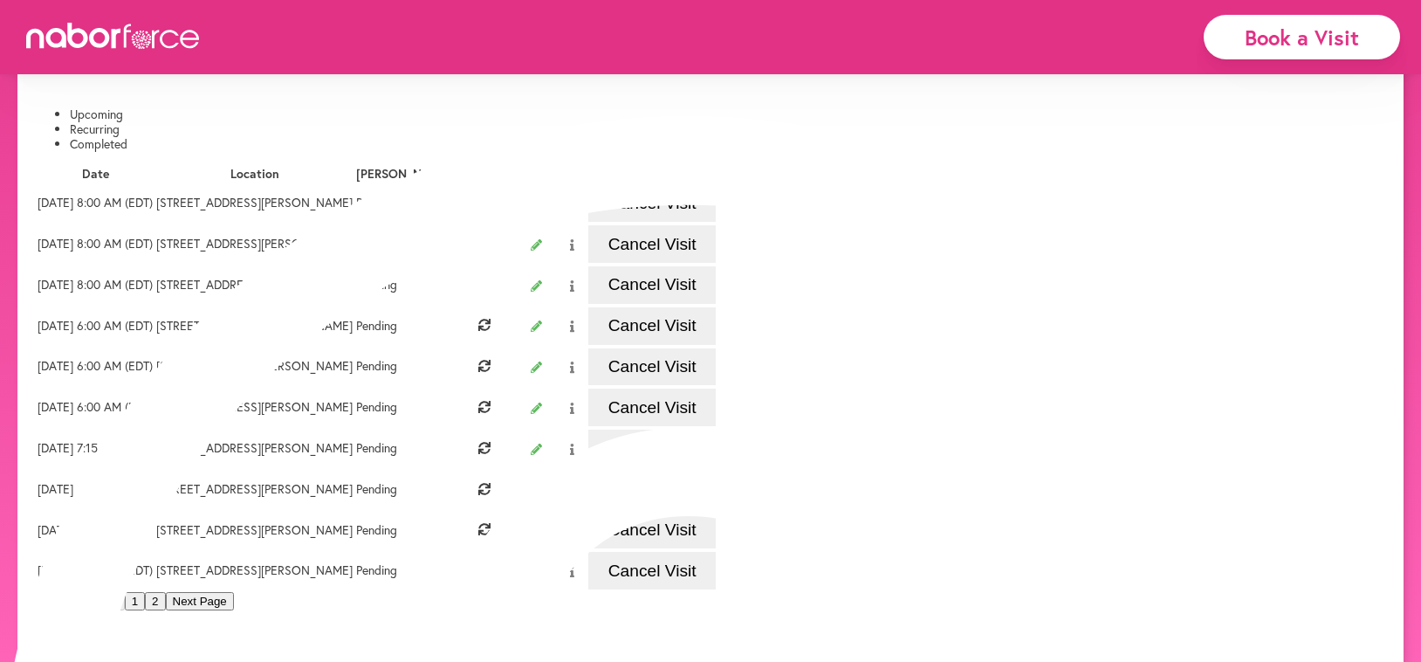
click at [716, 345] on button "Cancel Visit" at bounding box center [651, 326] width 127 height 38
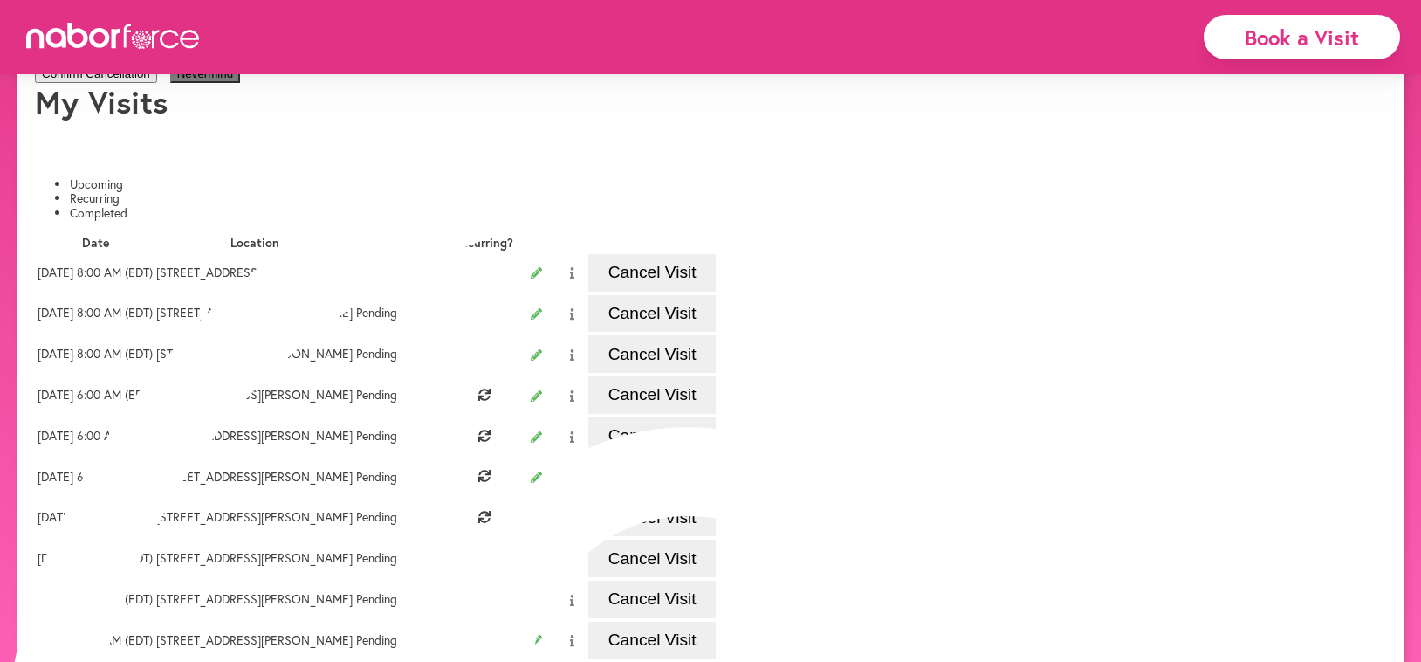
click at [157, 83] on button "Confirm Cancellation" at bounding box center [96, 74] width 122 height 18
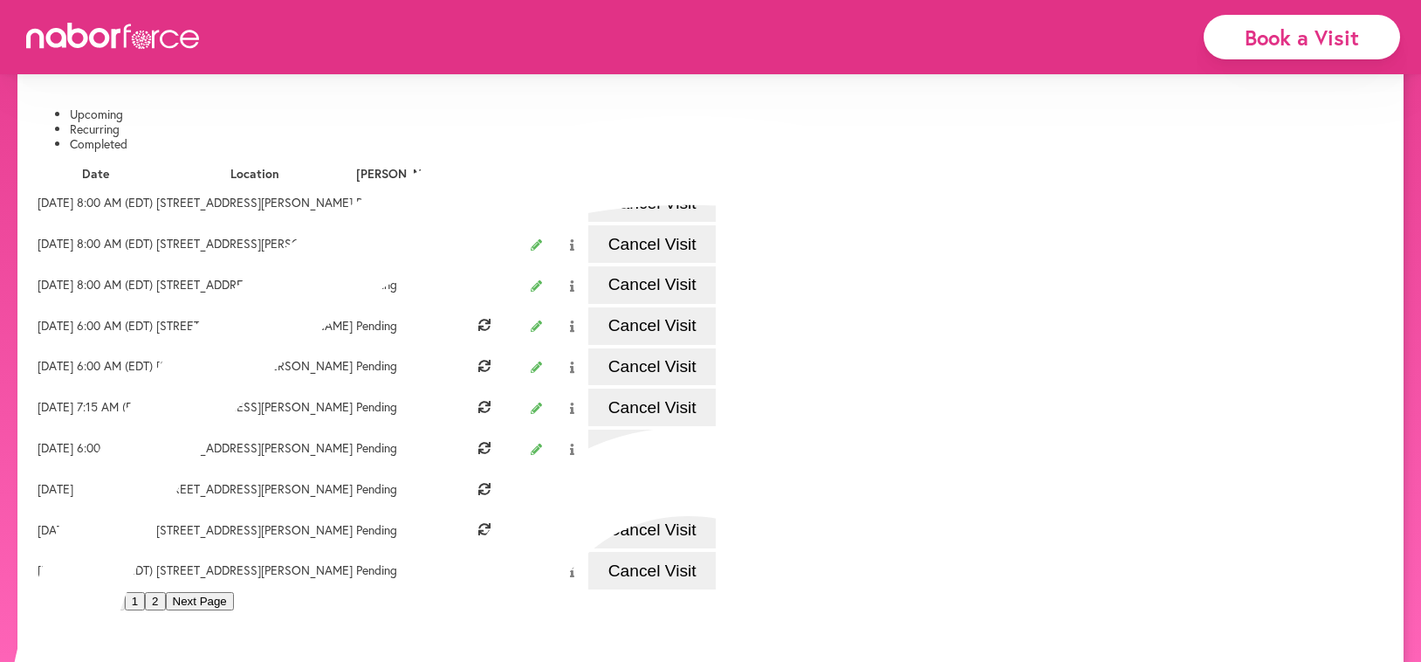
click at [716, 345] on button "Cancel Visit" at bounding box center [651, 326] width 127 height 38
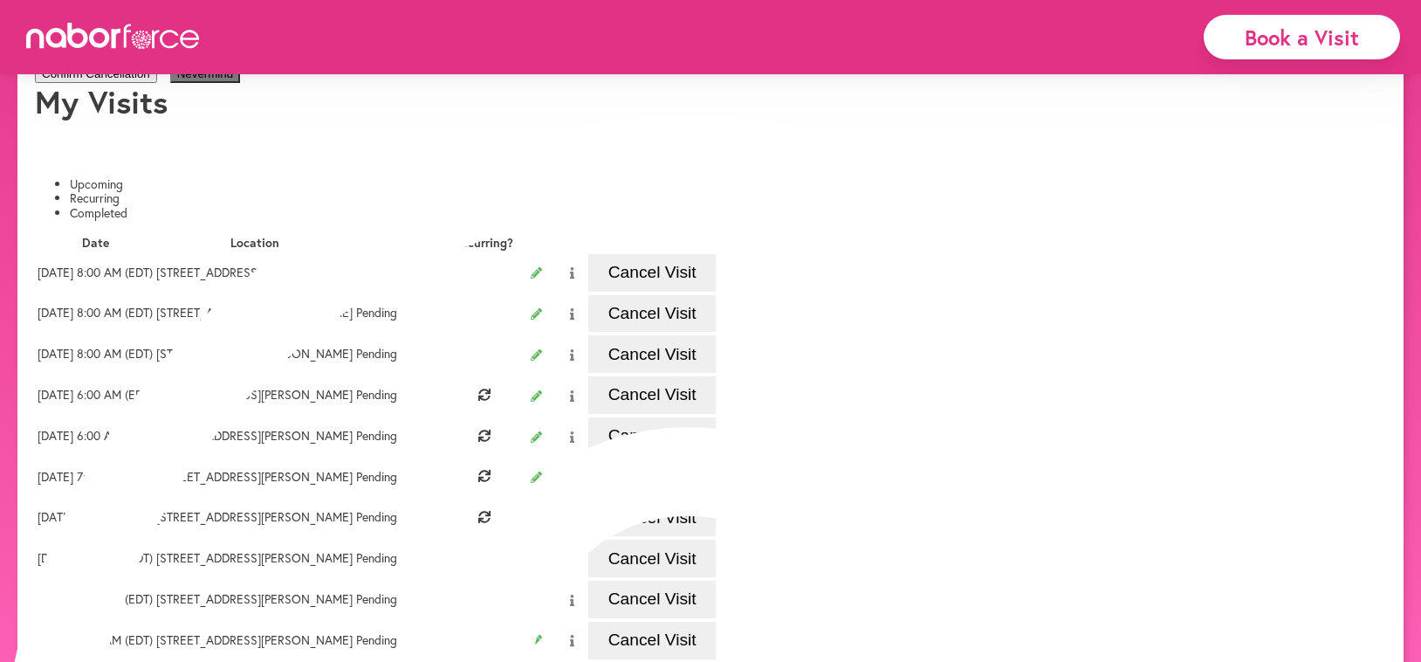
click at [157, 83] on button "Confirm Cancellation" at bounding box center [96, 74] width 122 height 18
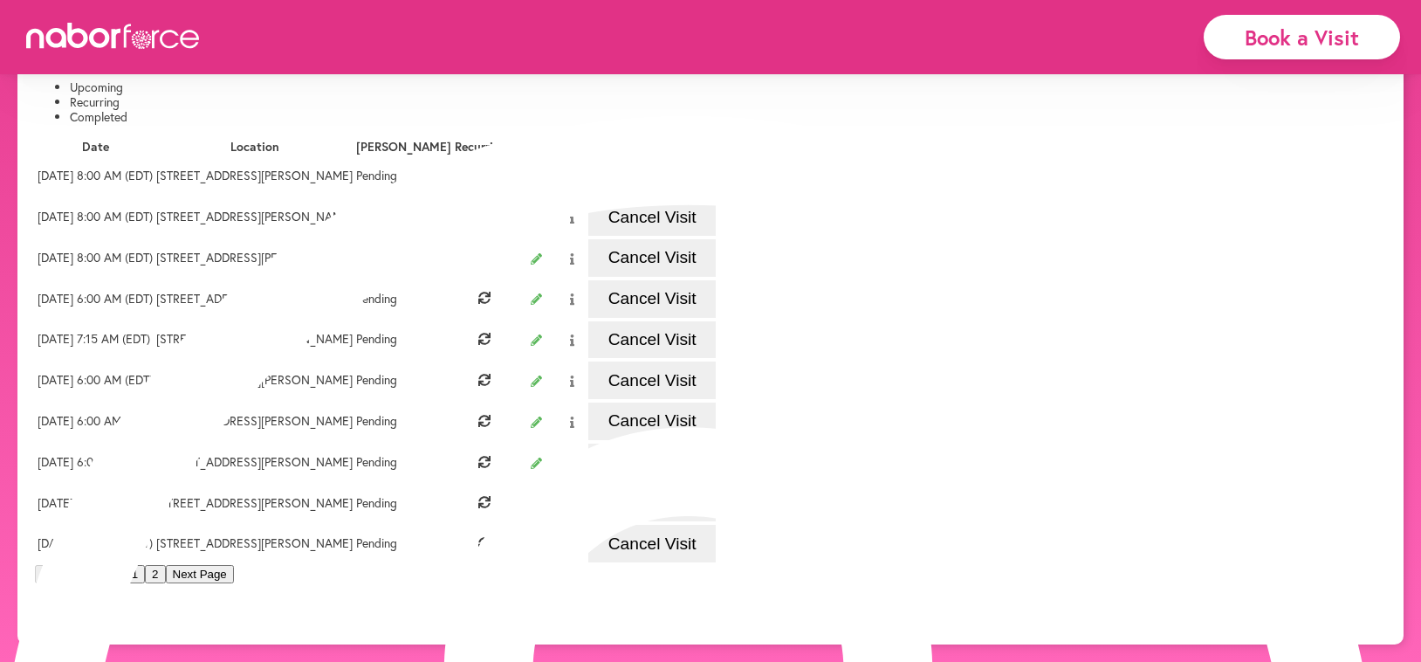
scroll to position [412, 0]
click at [716, 280] on button "Cancel Visit" at bounding box center [651, 299] width 127 height 38
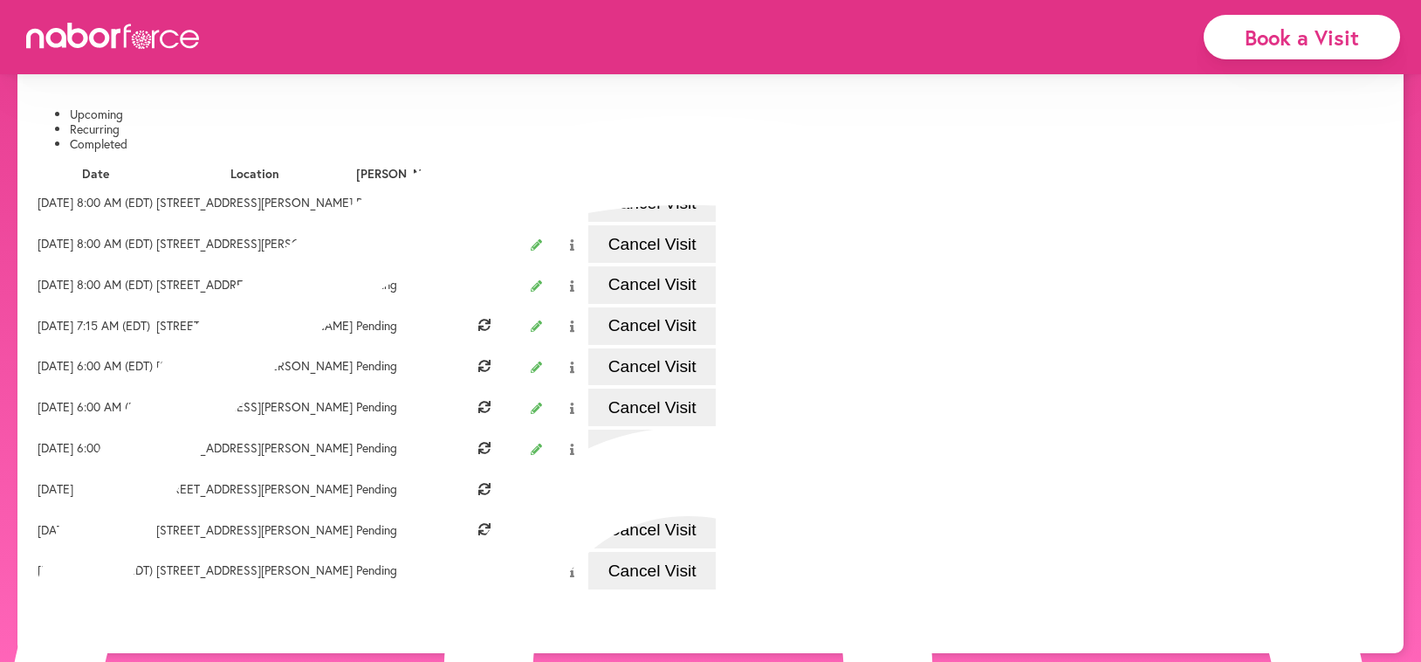
click at [716, 345] on button "Cancel Visit" at bounding box center [651, 326] width 127 height 38
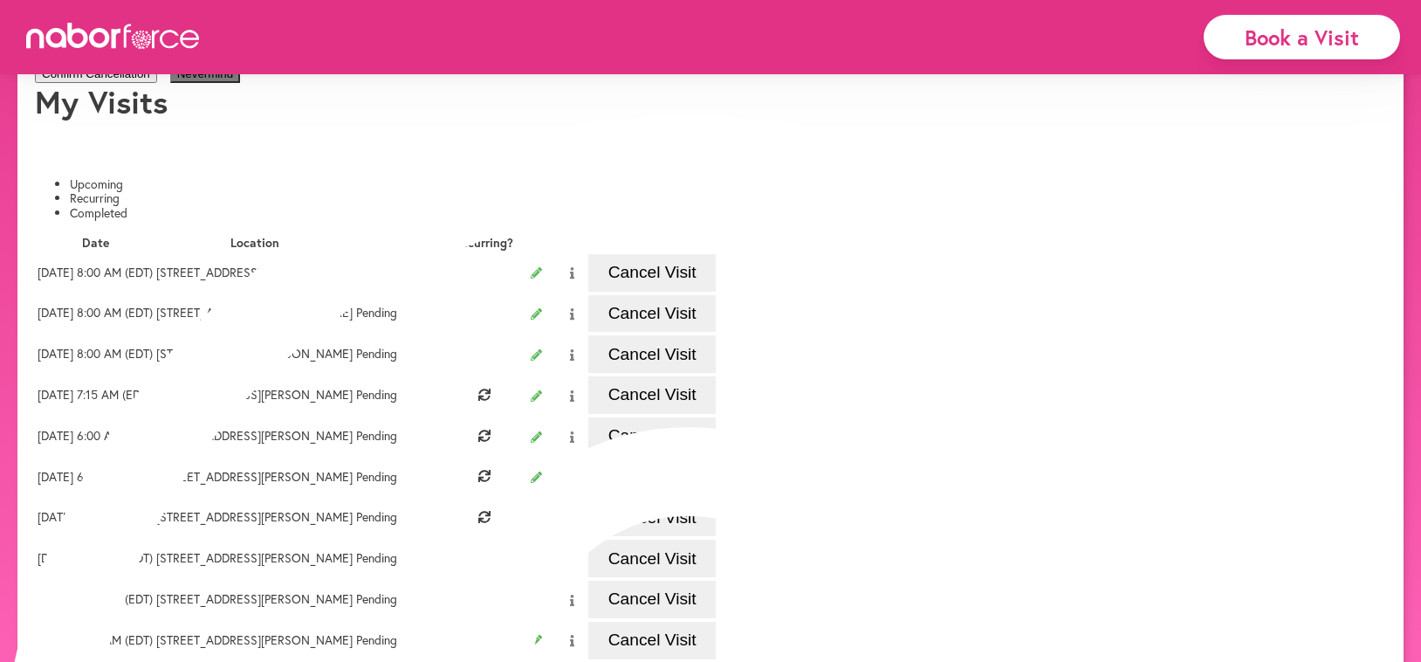
click at [157, 83] on button "Confirm Cancellation" at bounding box center [96, 74] width 122 height 18
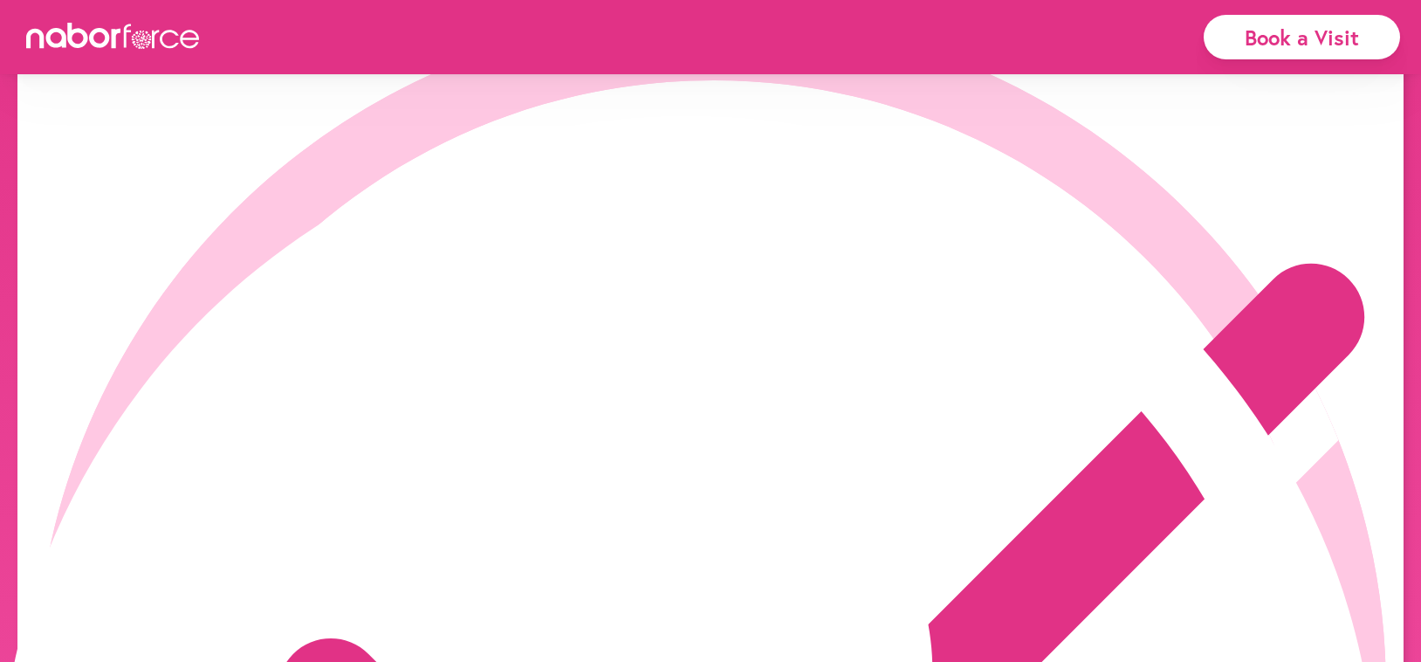
drag, startPoint x: 702, startPoint y: 426, endPoint x: 720, endPoint y: 426, distance: 18.3
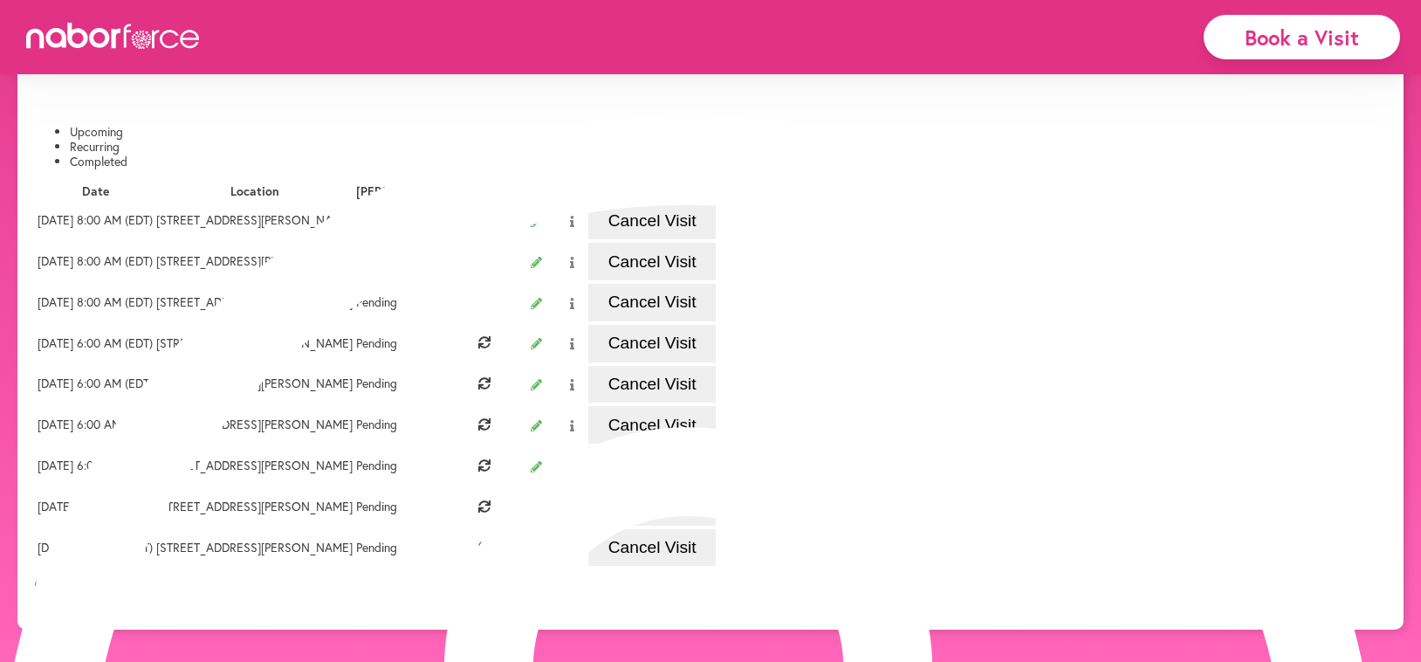
click at [716, 362] on button "Cancel Visit" at bounding box center [651, 344] width 127 height 38
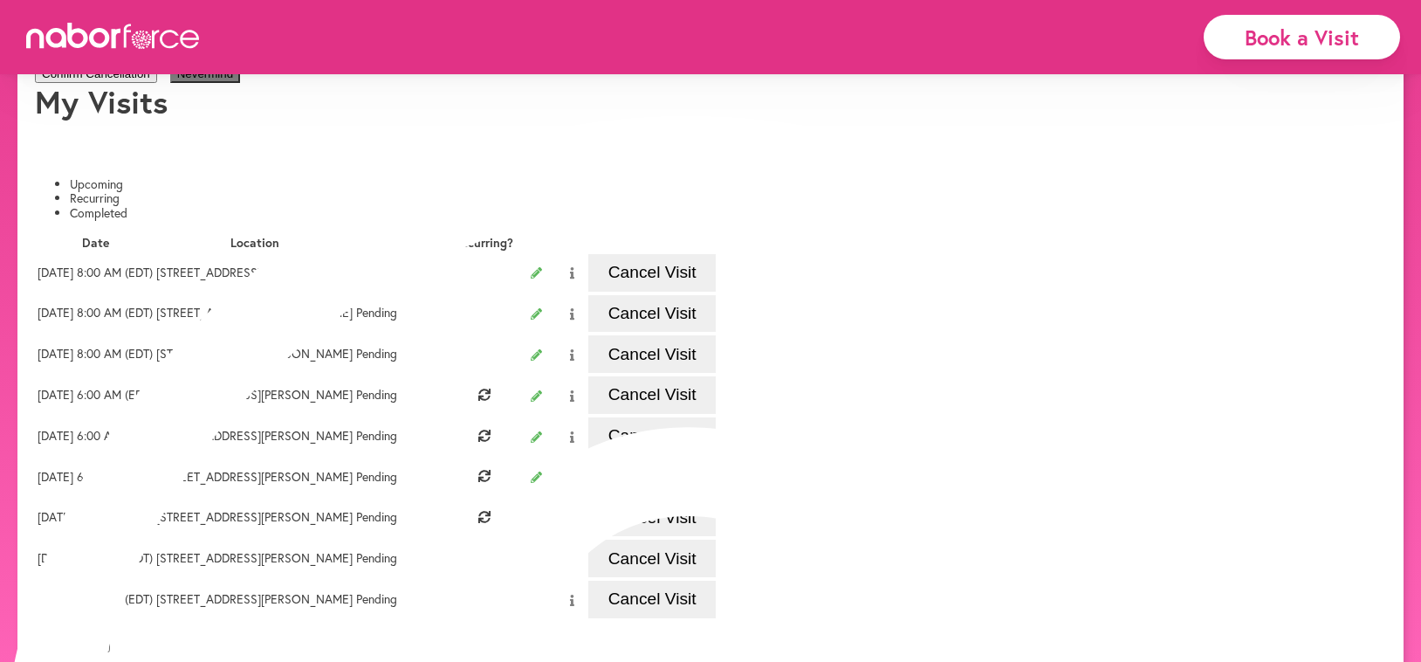
click at [157, 83] on button "Confirm Cancellation" at bounding box center [96, 74] width 122 height 18
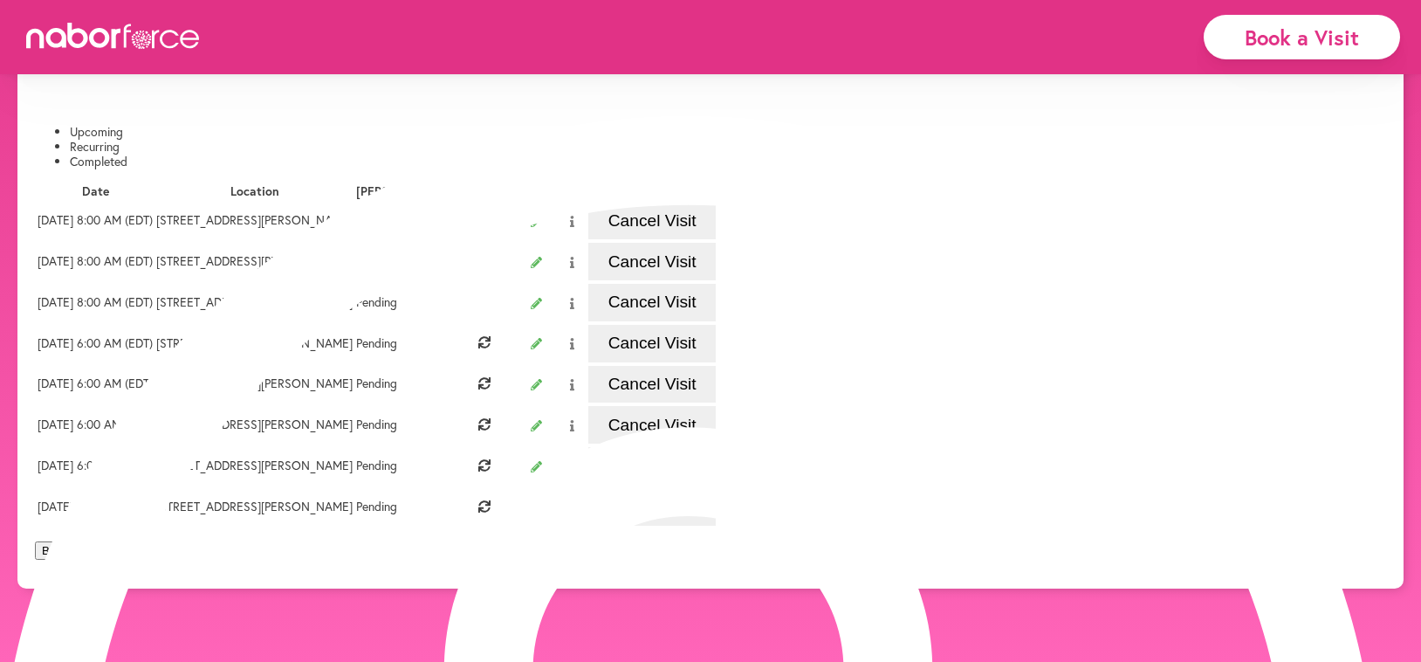
click at [716, 362] on button "Cancel Visit" at bounding box center [651, 344] width 127 height 38
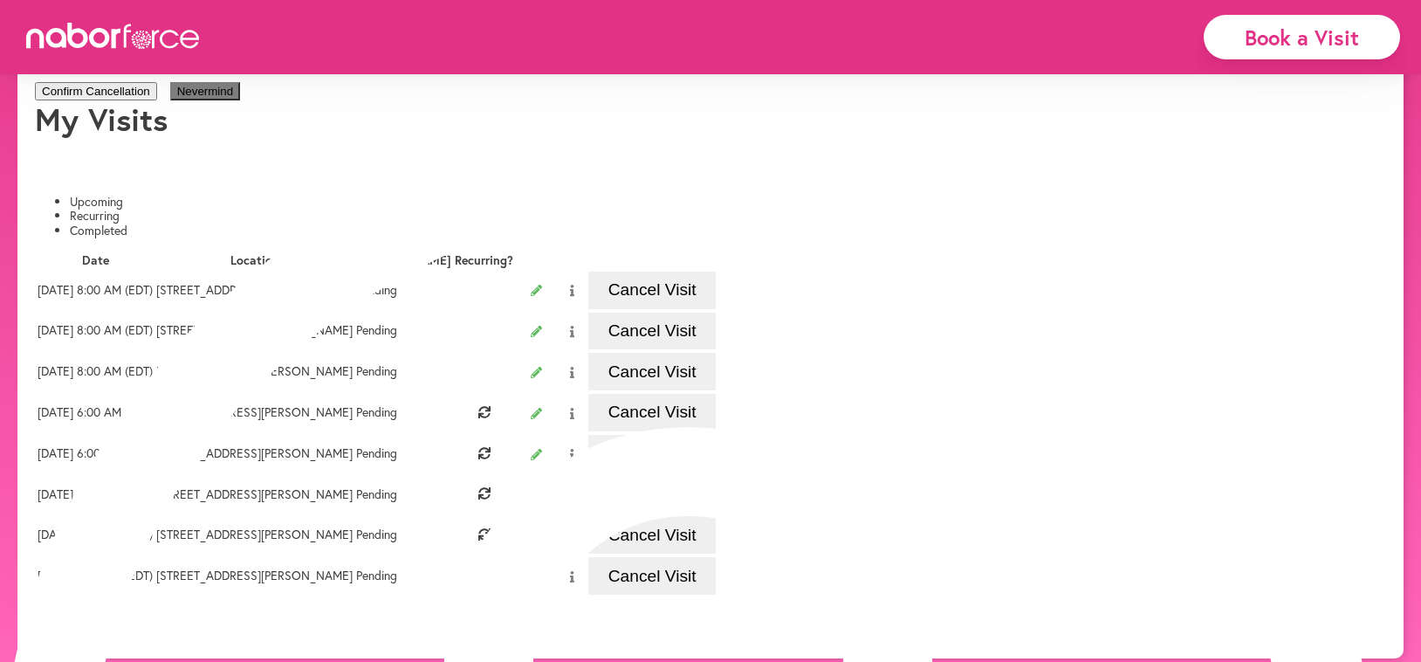
click at [157, 100] on button "Confirm Cancellation" at bounding box center [96, 91] width 122 height 18
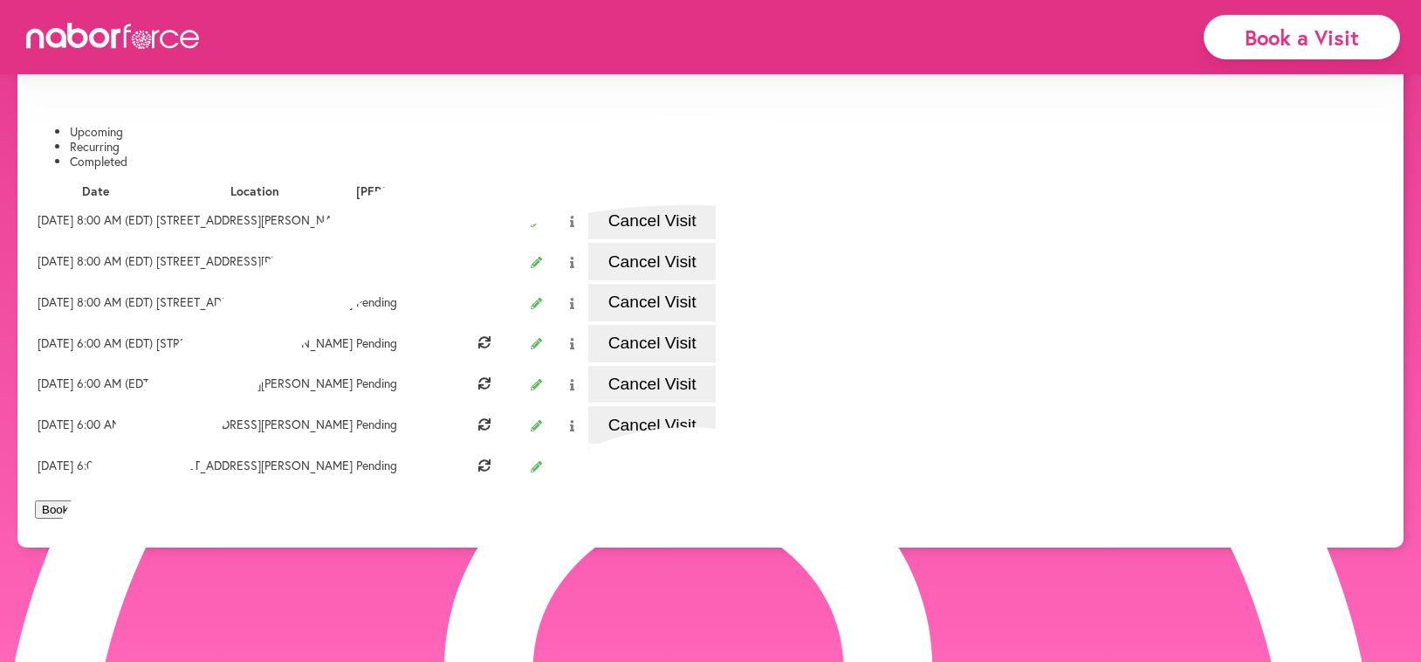
click at [716, 362] on button "Cancel Visit" at bounding box center [651, 344] width 127 height 38
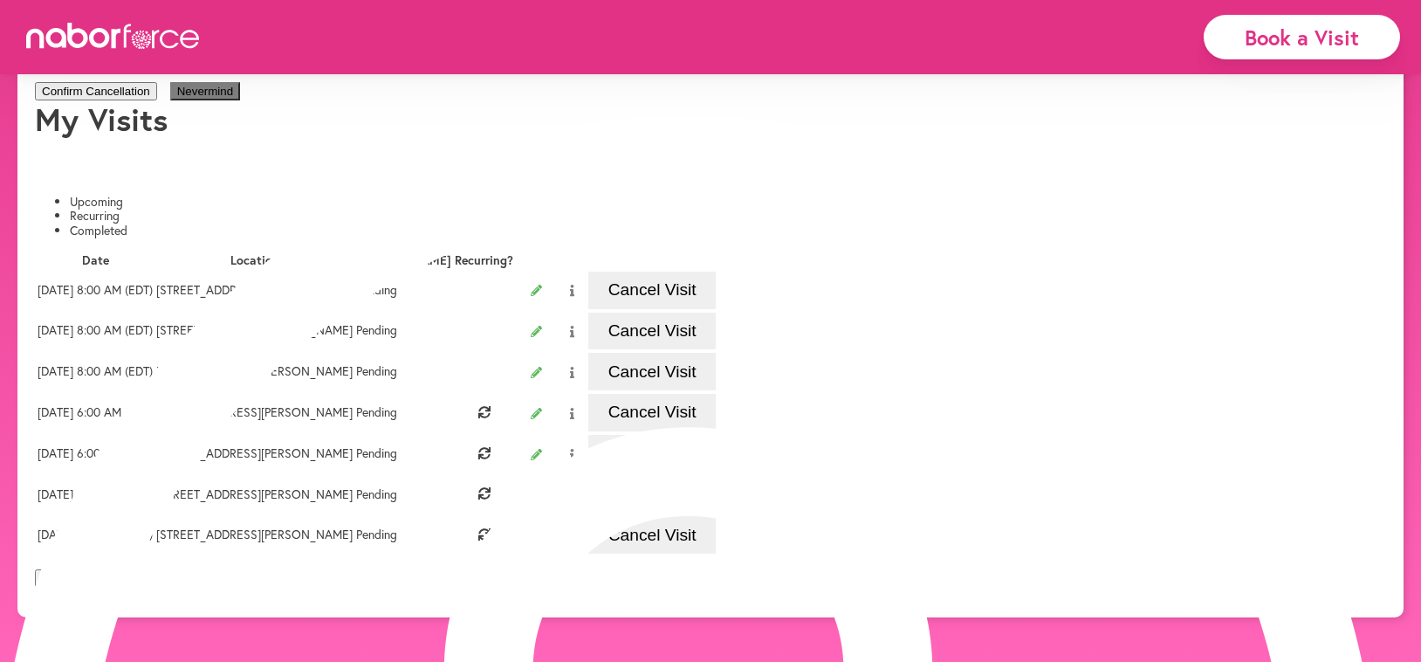
click at [157, 100] on button "Confirm Cancellation" at bounding box center [96, 91] width 122 height 18
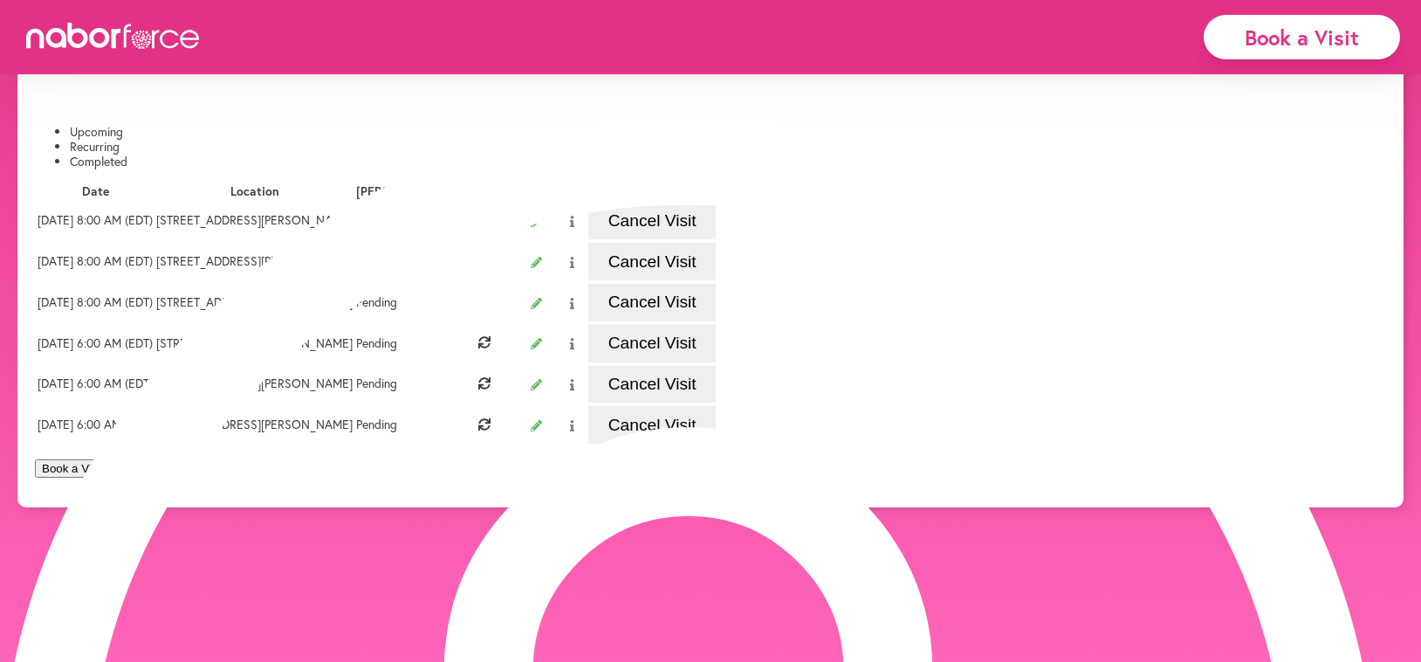
click at [716, 362] on button "Cancel Visit" at bounding box center [651, 344] width 127 height 38
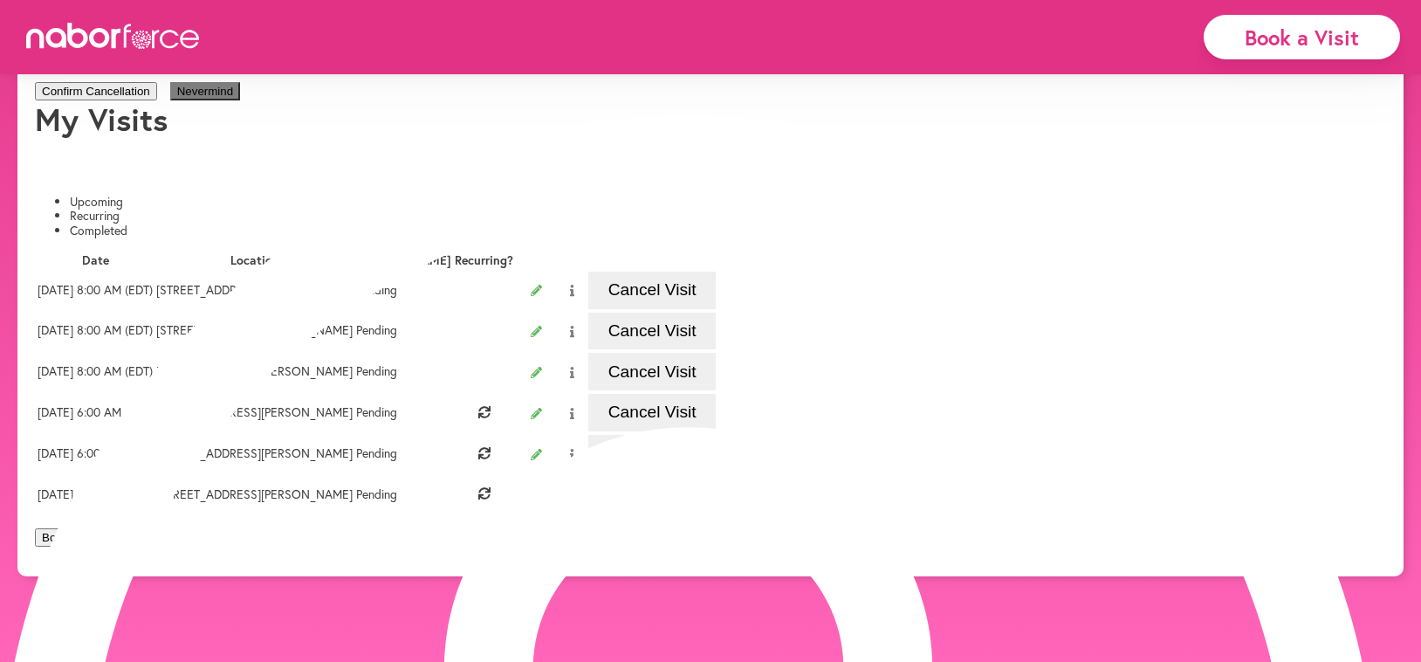
click at [157, 100] on button "Confirm Cancellation" at bounding box center [96, 91] width 122 height 18
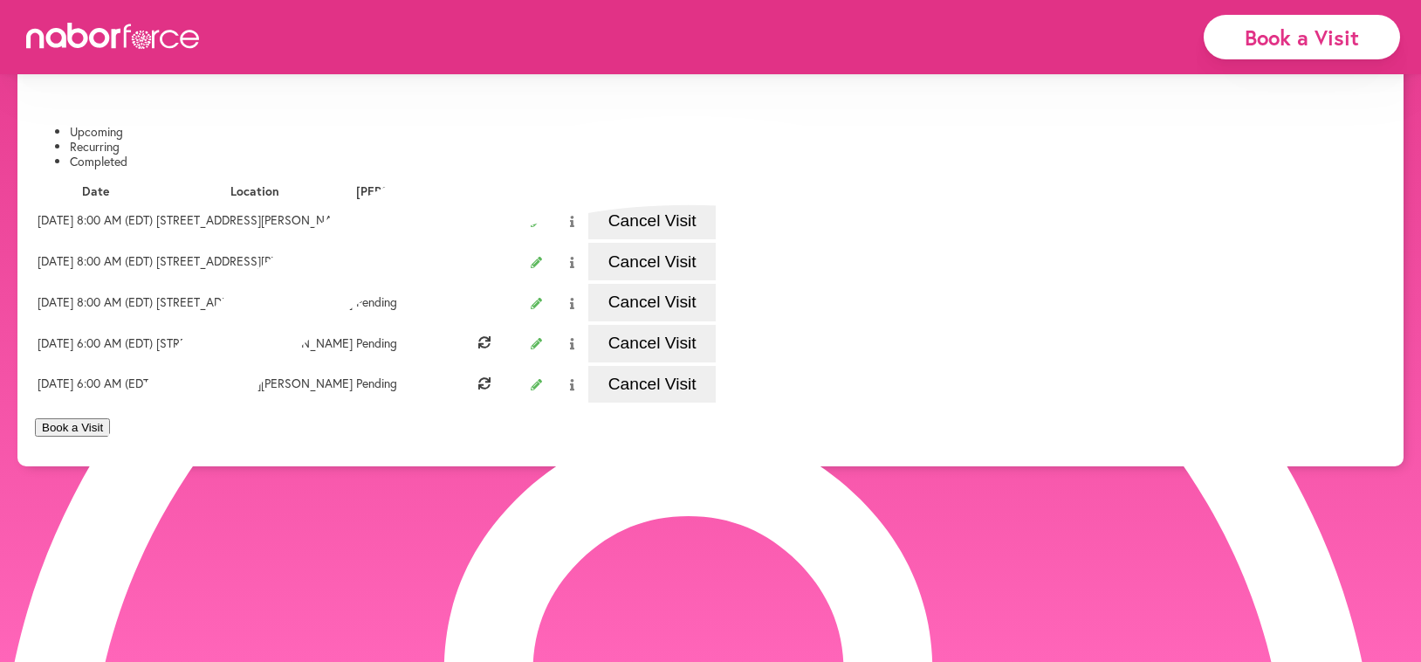
drag, startPoint x: 1237, startPoint y: 442, endPoint x: 1056, endPoint y: 380, distance: 191.9
click at [716, 362] on button "Cancel Visit" at bounding box center [651, 344] width 127 height 38
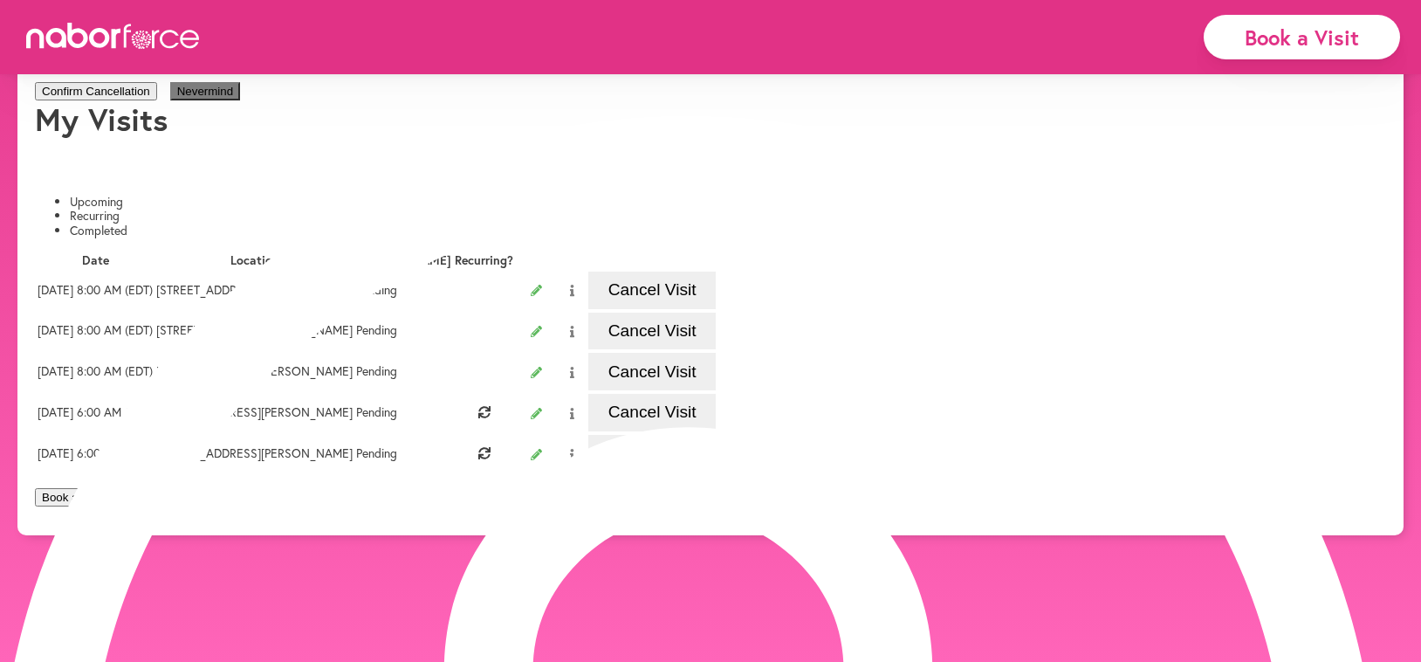
click at [157, 100] on button "Confirm Cancellation" at bounding box center [96, 91] width 122 height 18
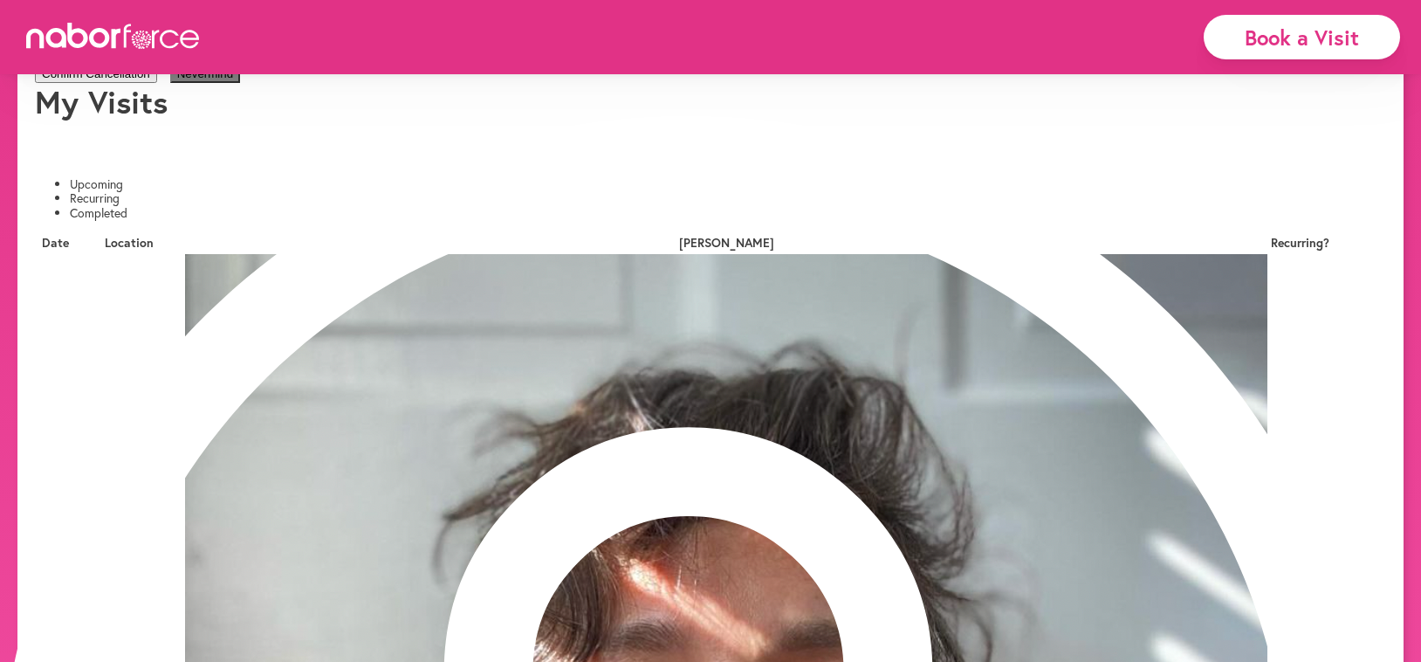
click at [157, 83] on button "Confirm Cancellation" at bounding box center [96, 74] width 122 height 18
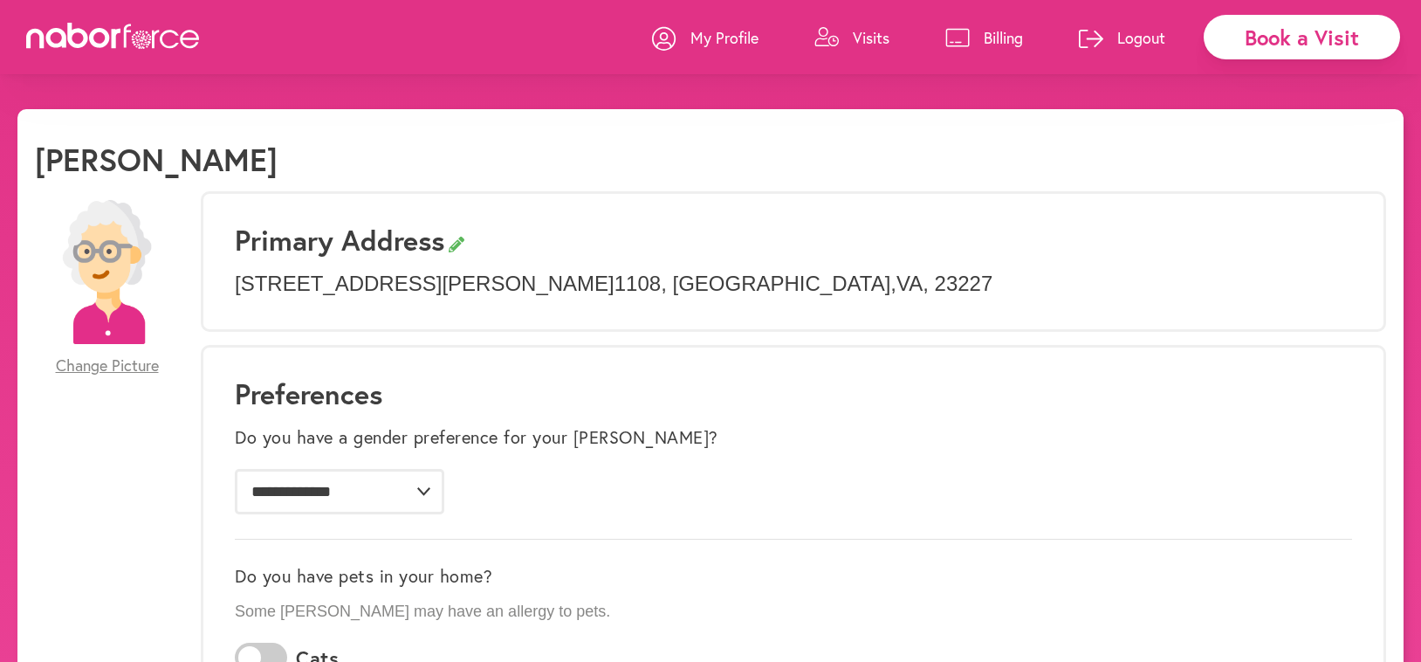
click at [869, 37] on p "Visits" at bounding box center [871, 37] width 37 height 21
